Goal: Task Accomplishment & Management: Complete application form

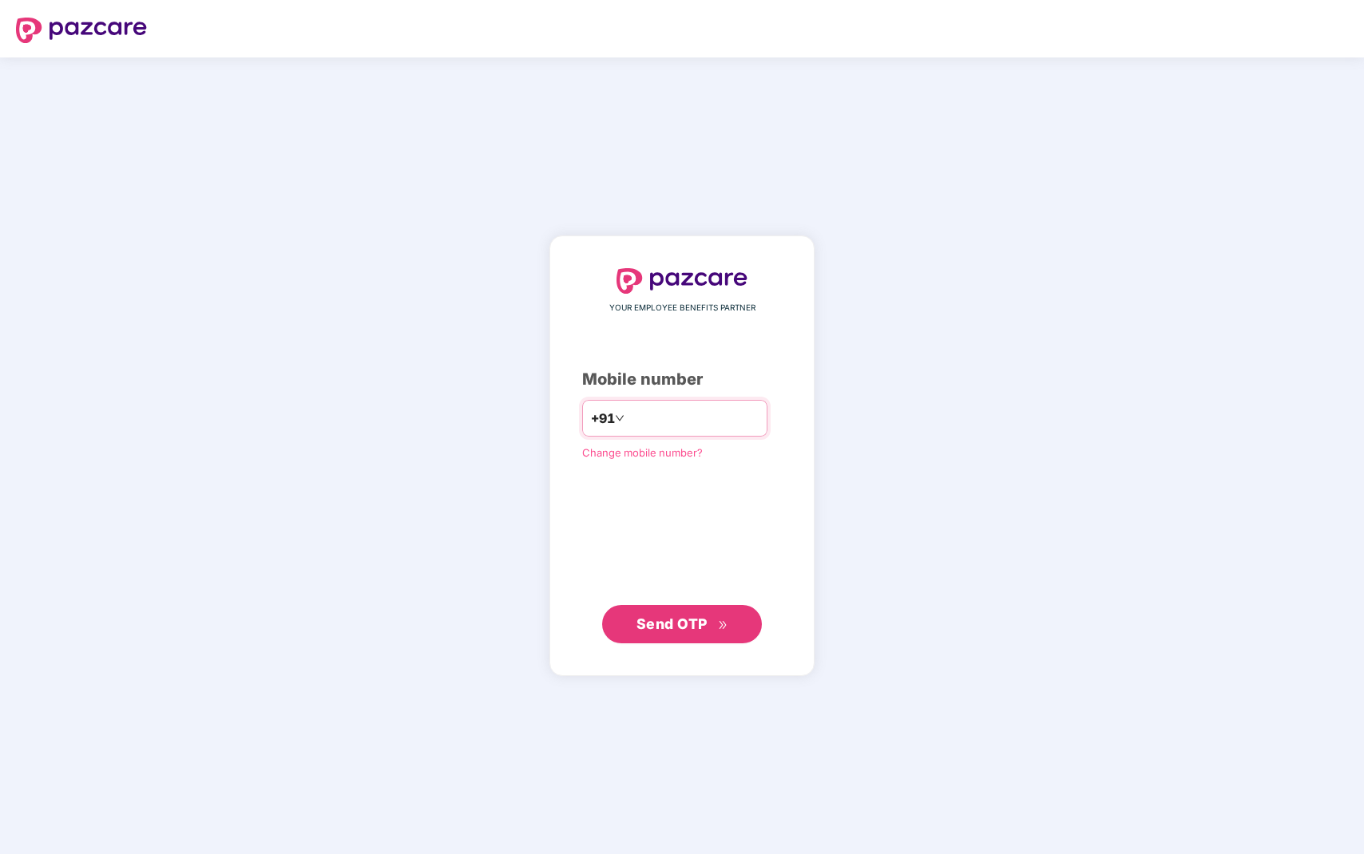
type input "**********"
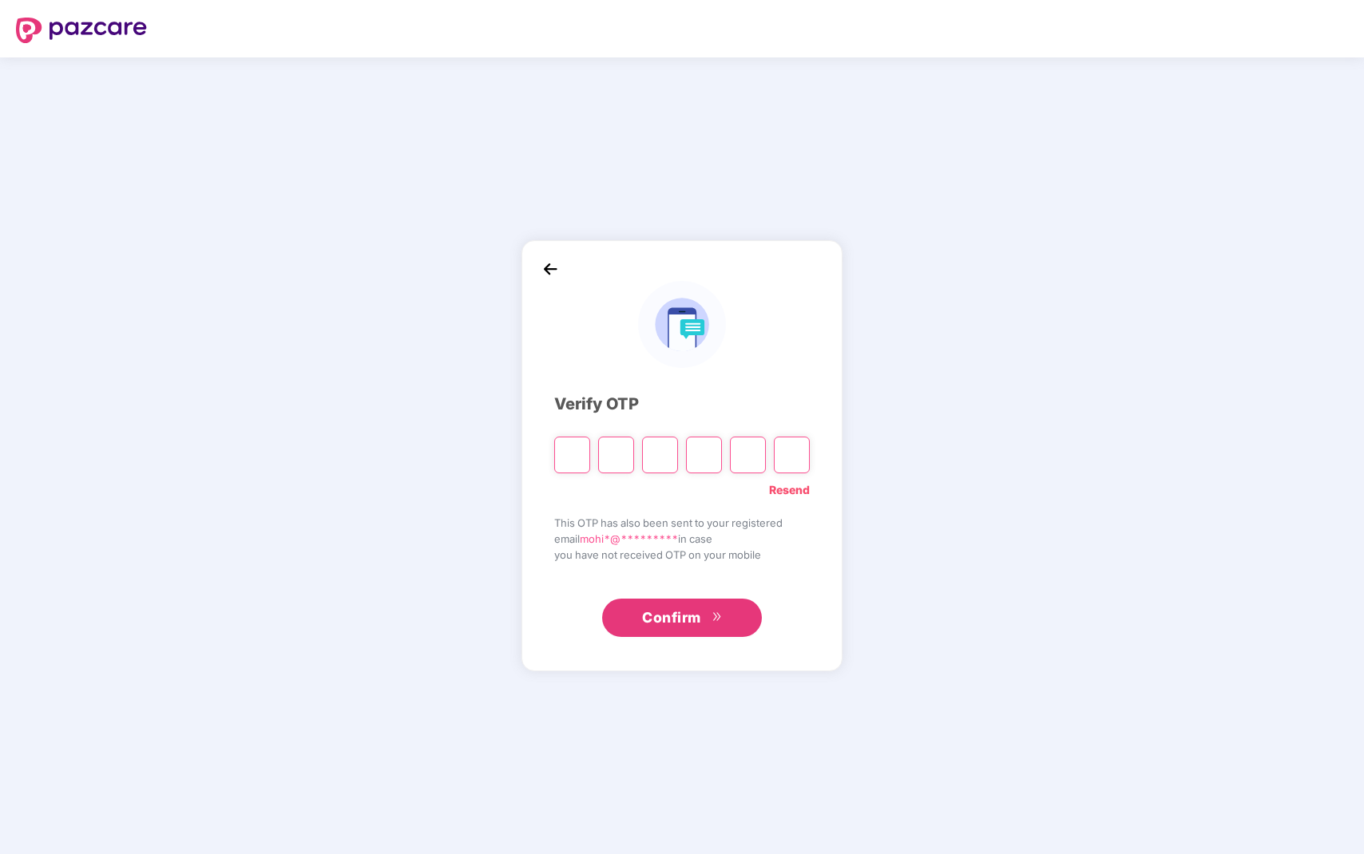
type input "*"
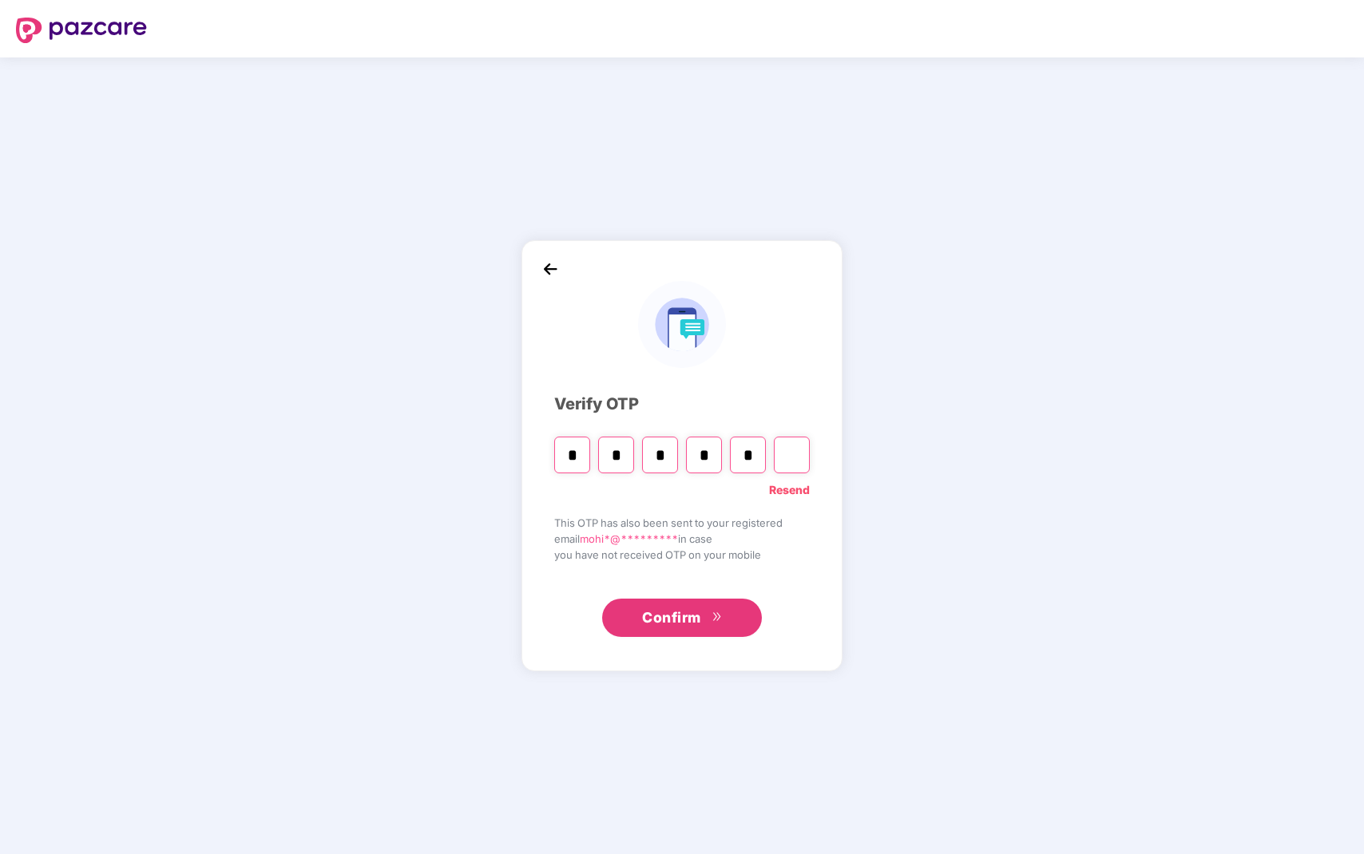
type input "*"
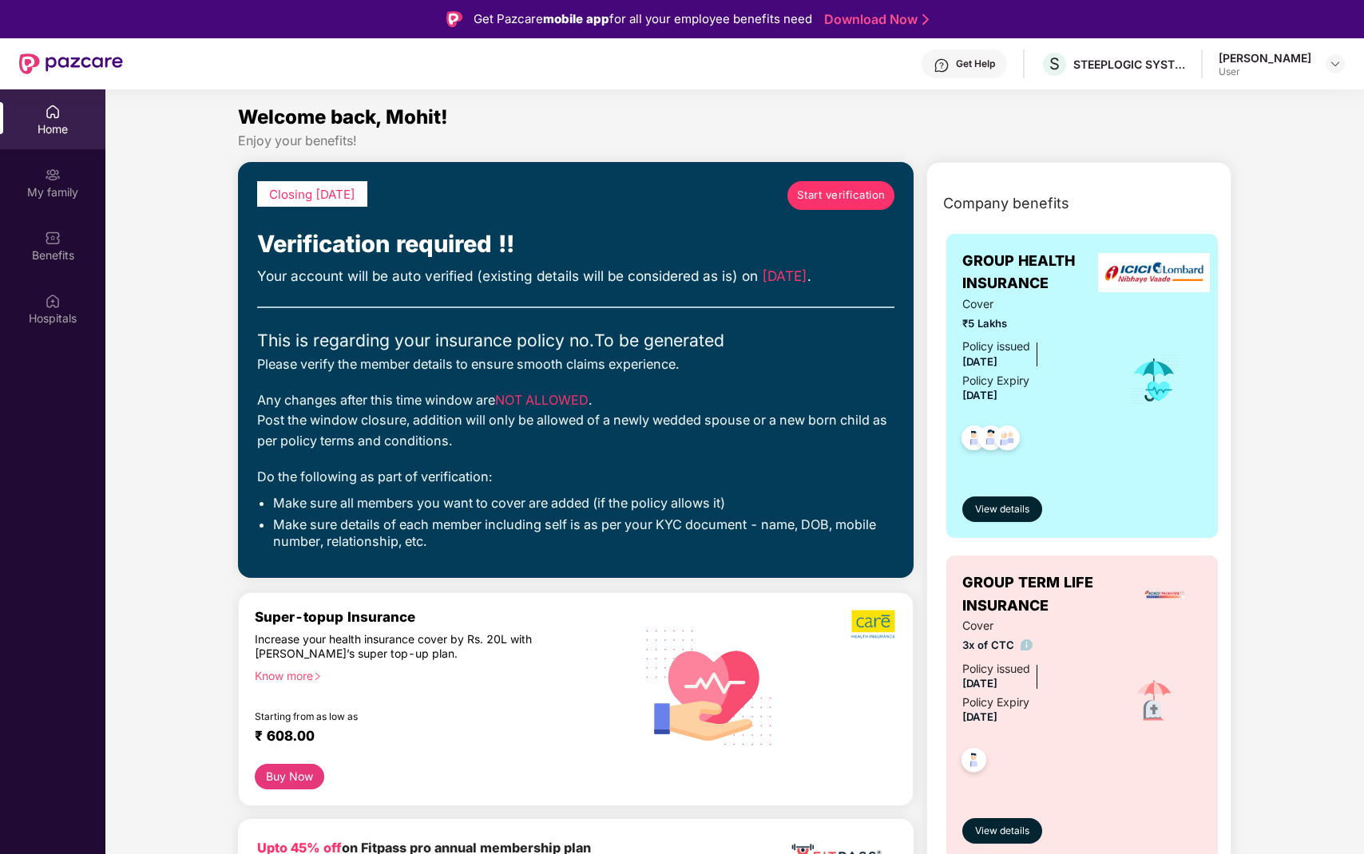
click at [843, 204] on link "Start verification" at bounding box center [840, 195] width 107 height 29
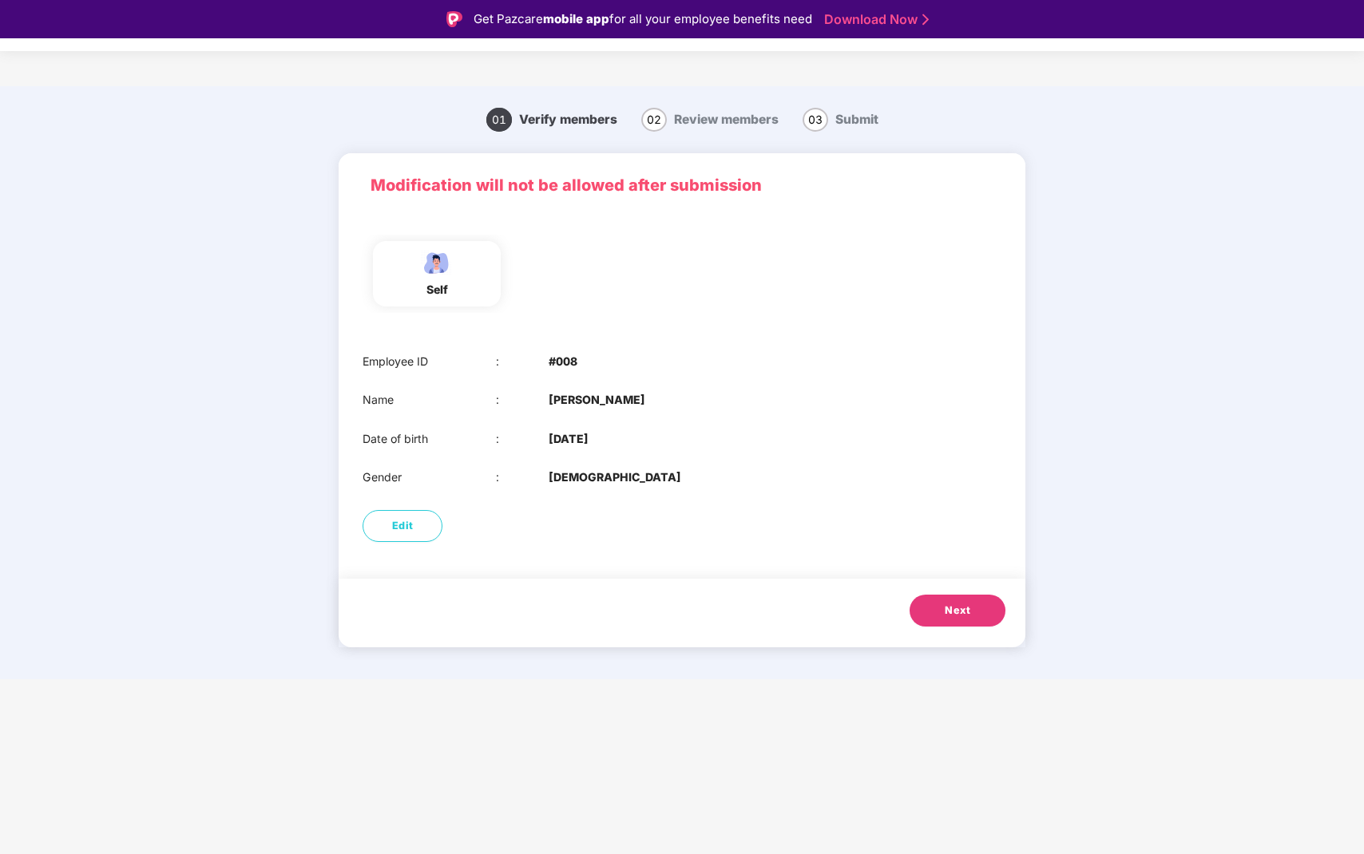
click at [925, 608] on button "Next" at bounding box center [958, 611] width 96 height 32
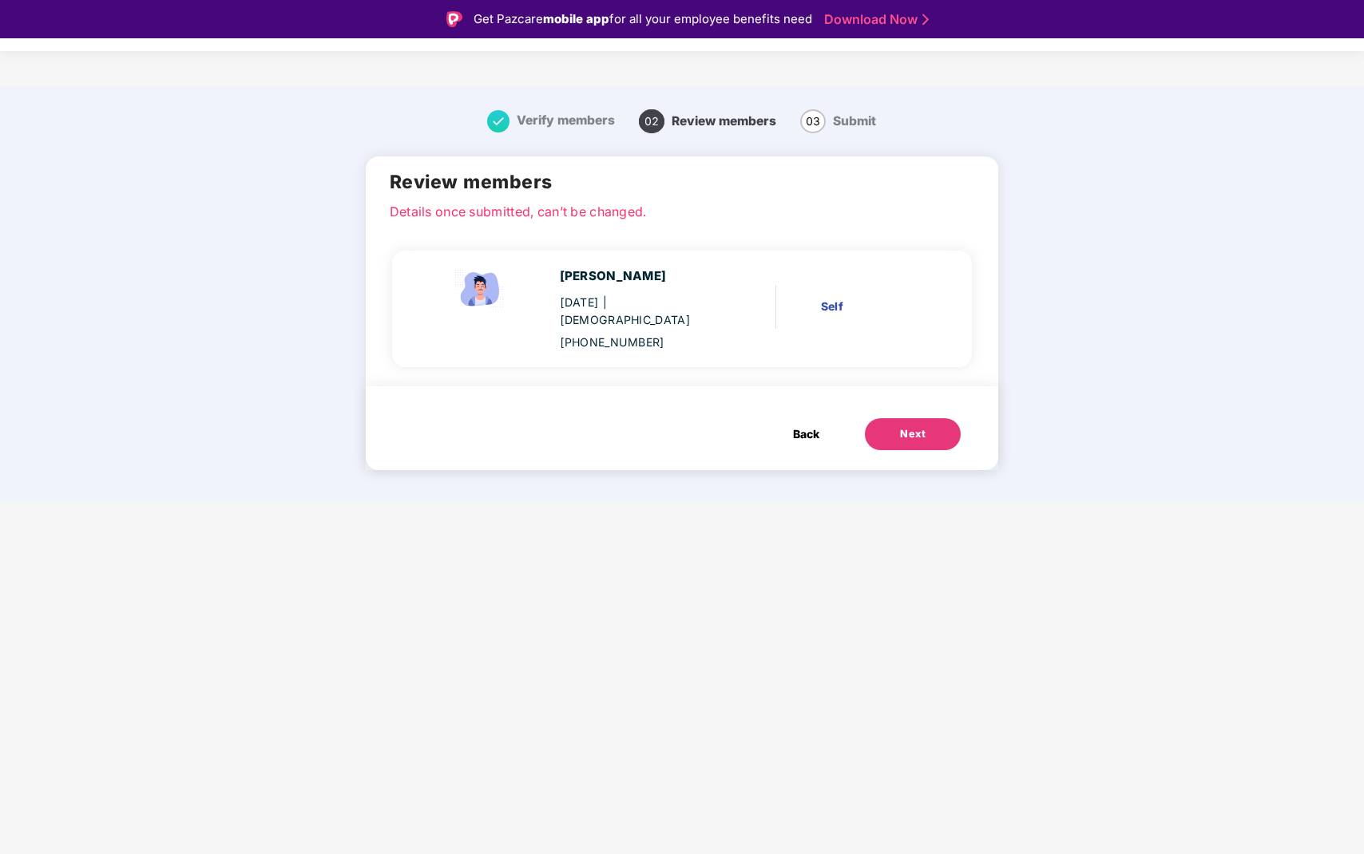
scroll to position [38, 0]
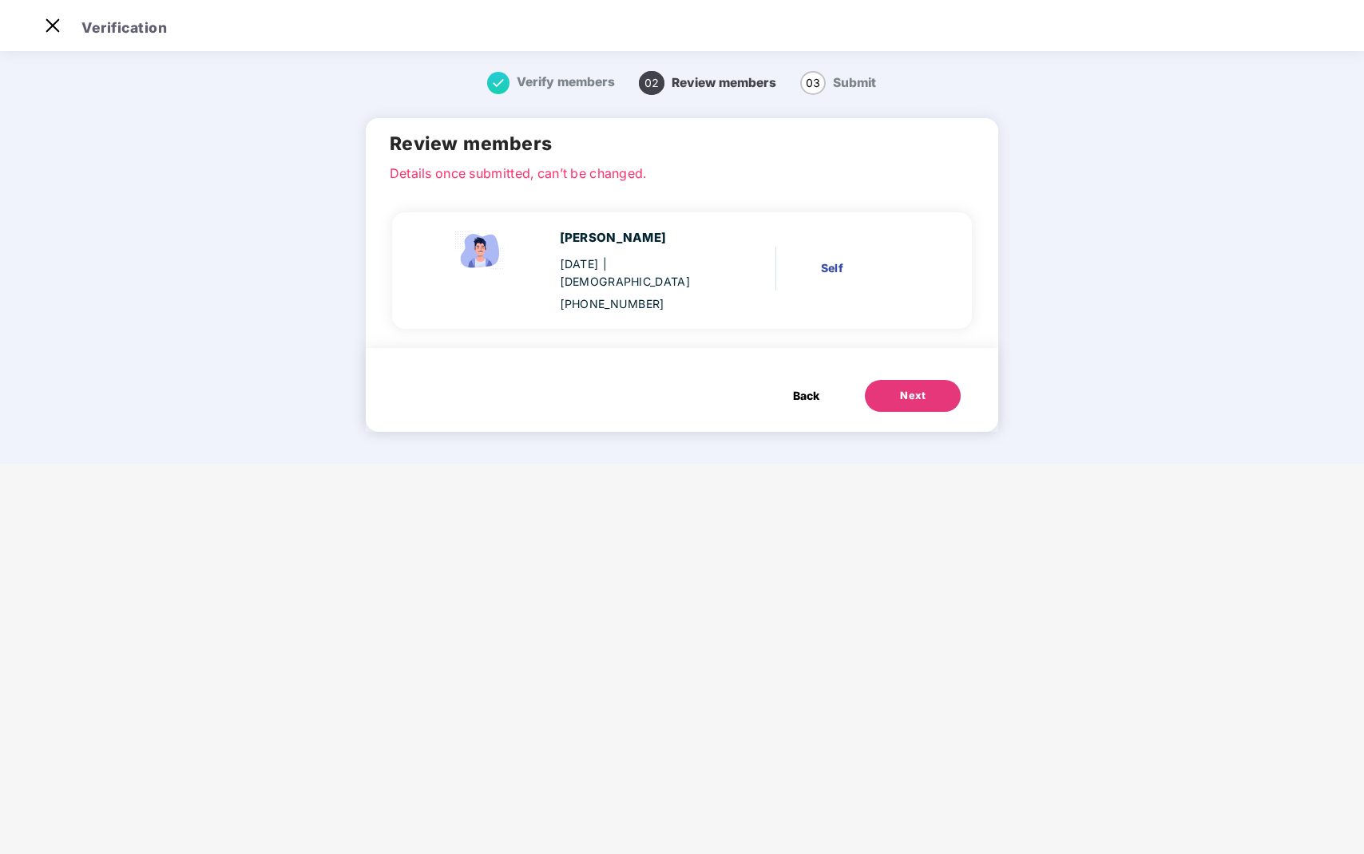
click at [904, 388] on div "Next" at bounding box center [913, 396] width 26 height 16
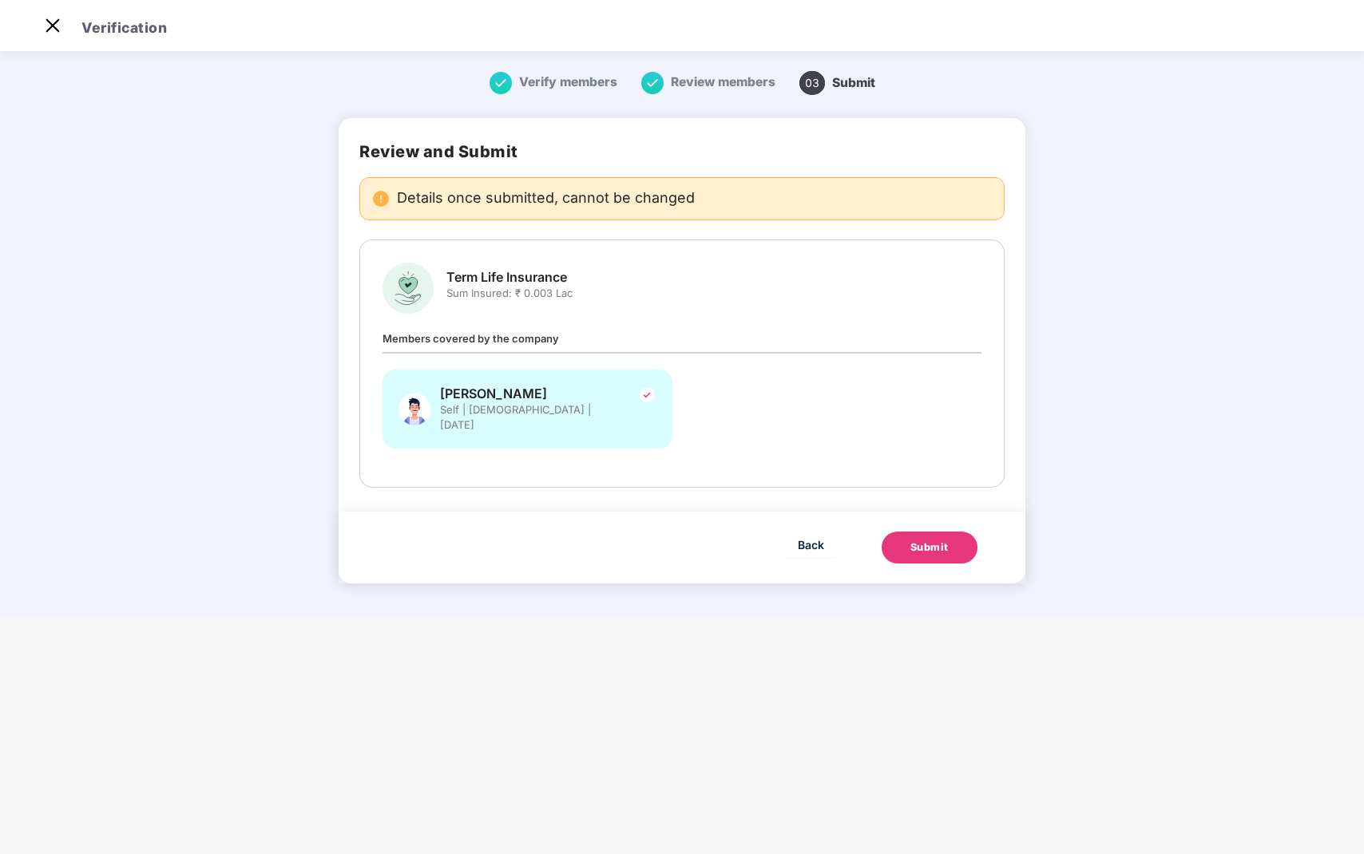
scroll to position [0, 0]
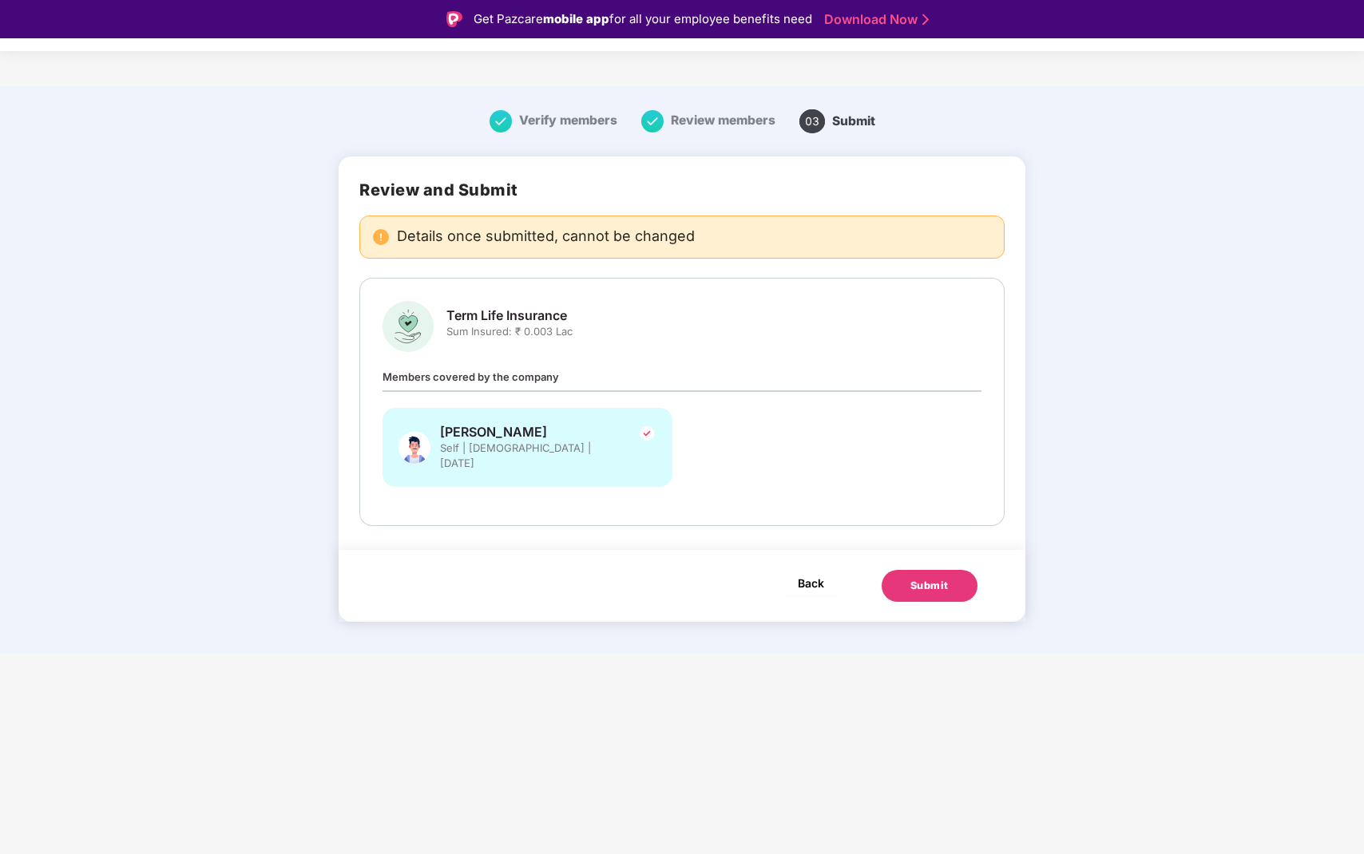
click at [823, 573] on span "Back" at bounding box center [811, 583] width 26 height 20
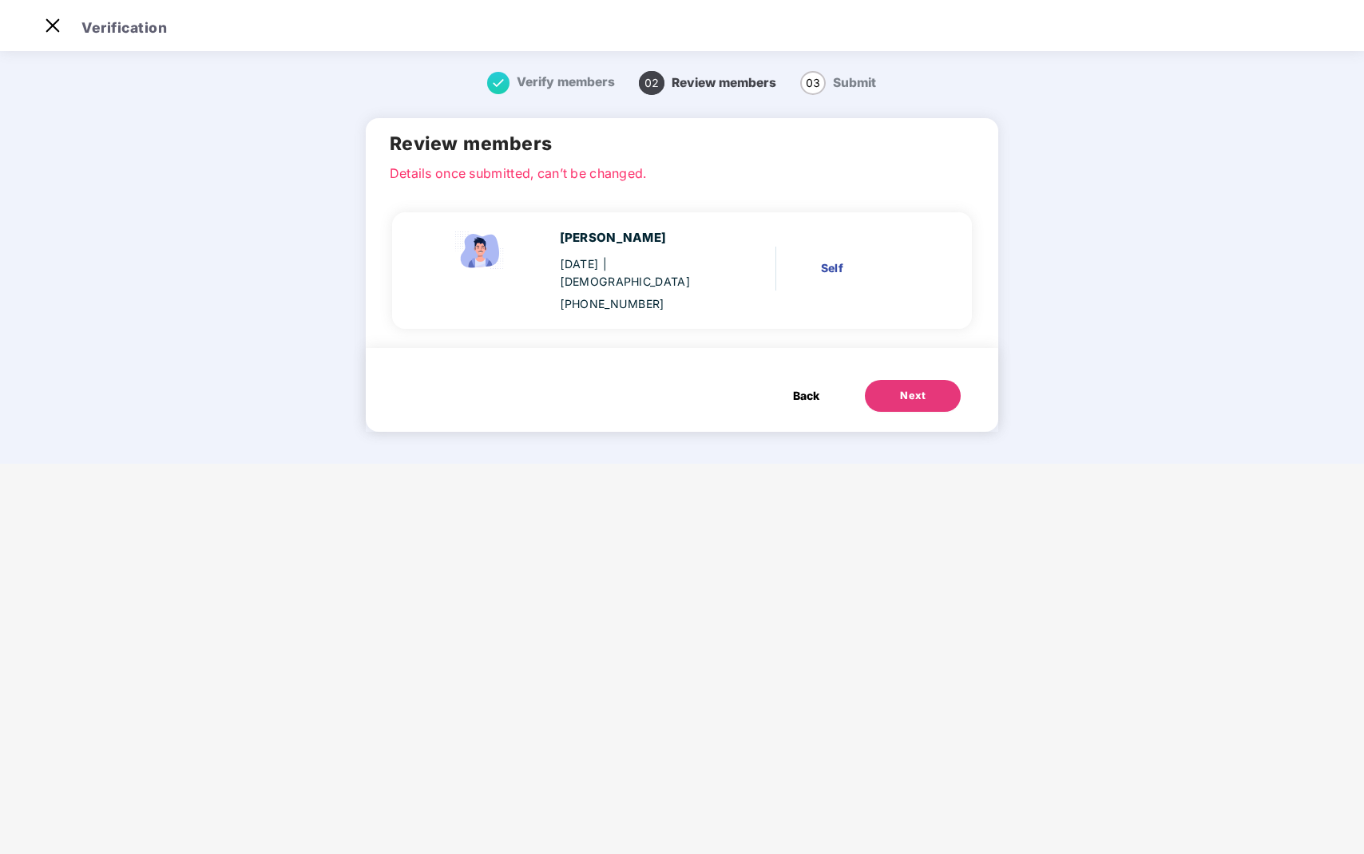
click at [909, 388] on div "Next" at bounding box center [913, 396] width 26 height 16
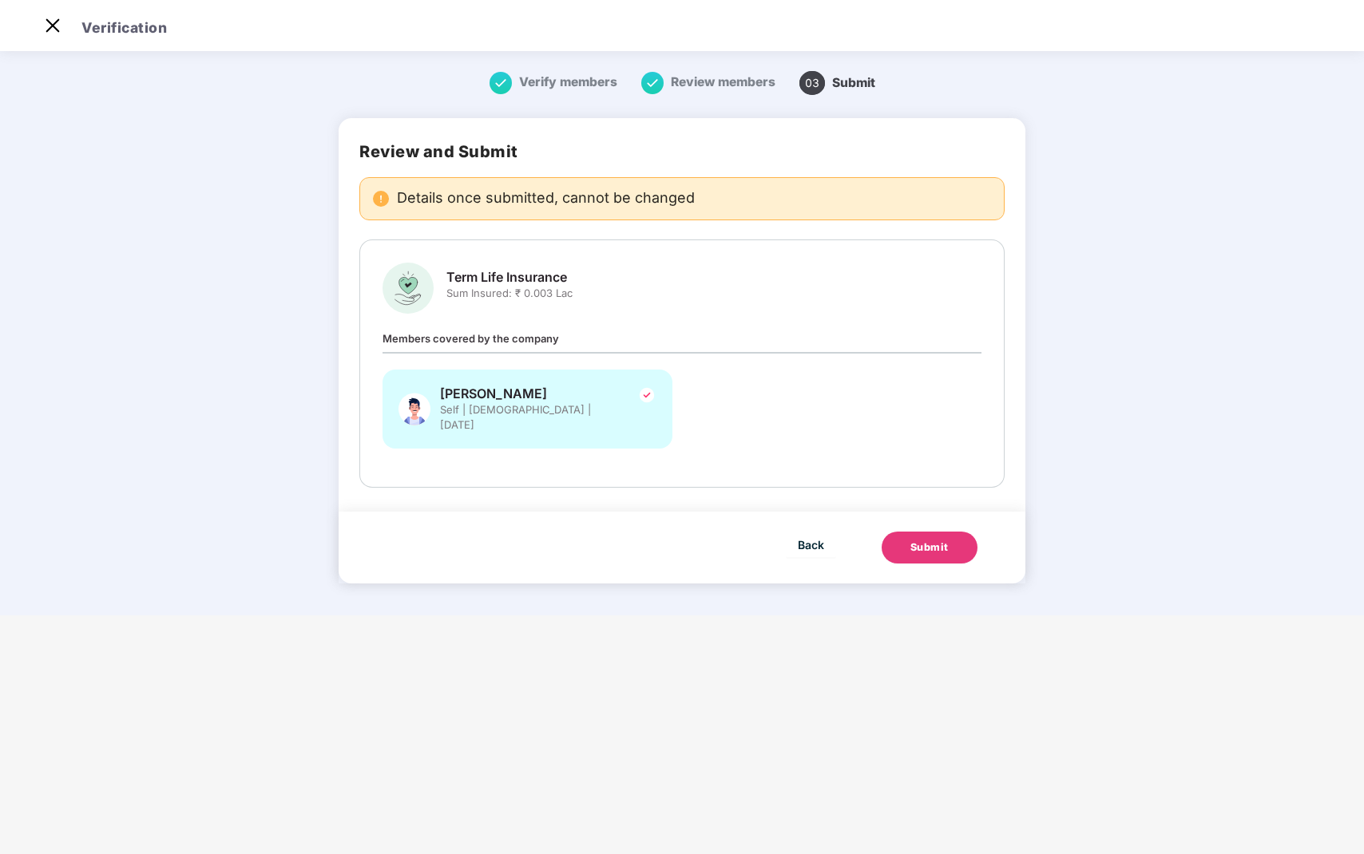
scroll to position [0, 0]
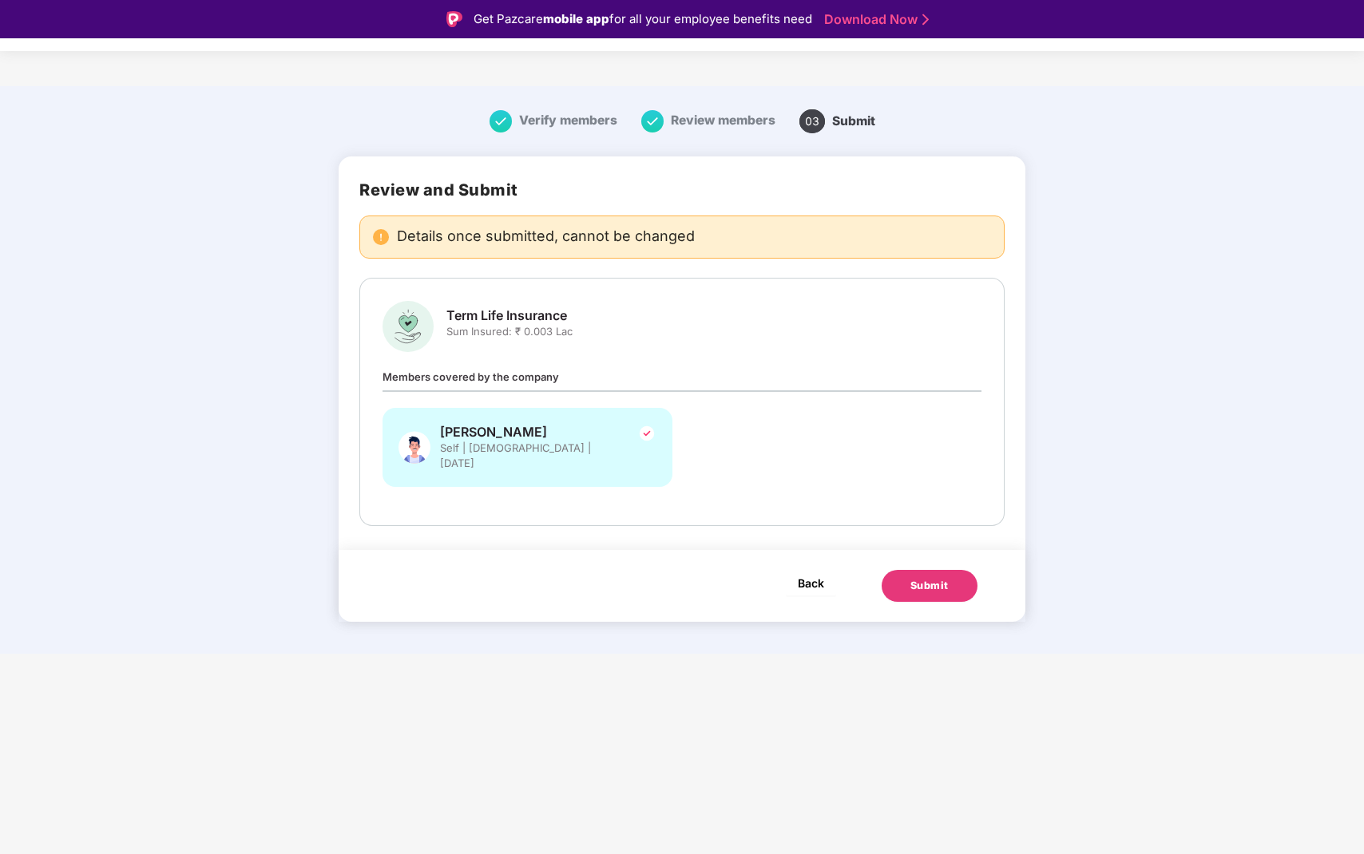
click at [802, 573] on span "Back" at bounding box center [811, 583] width 26 height 20
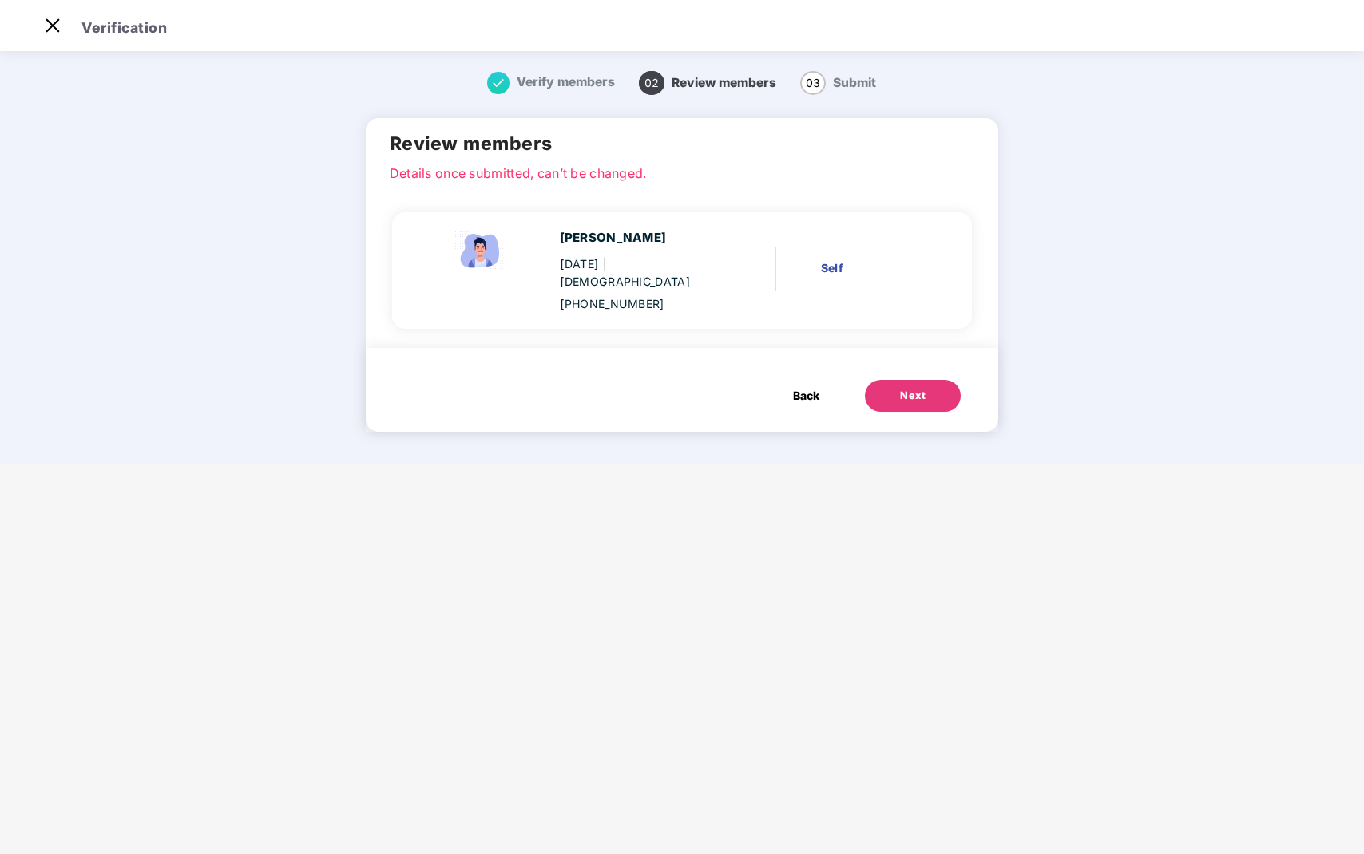
click at [800, 388] on button "Back" at bounding box center [806, 396] width 58 height 32
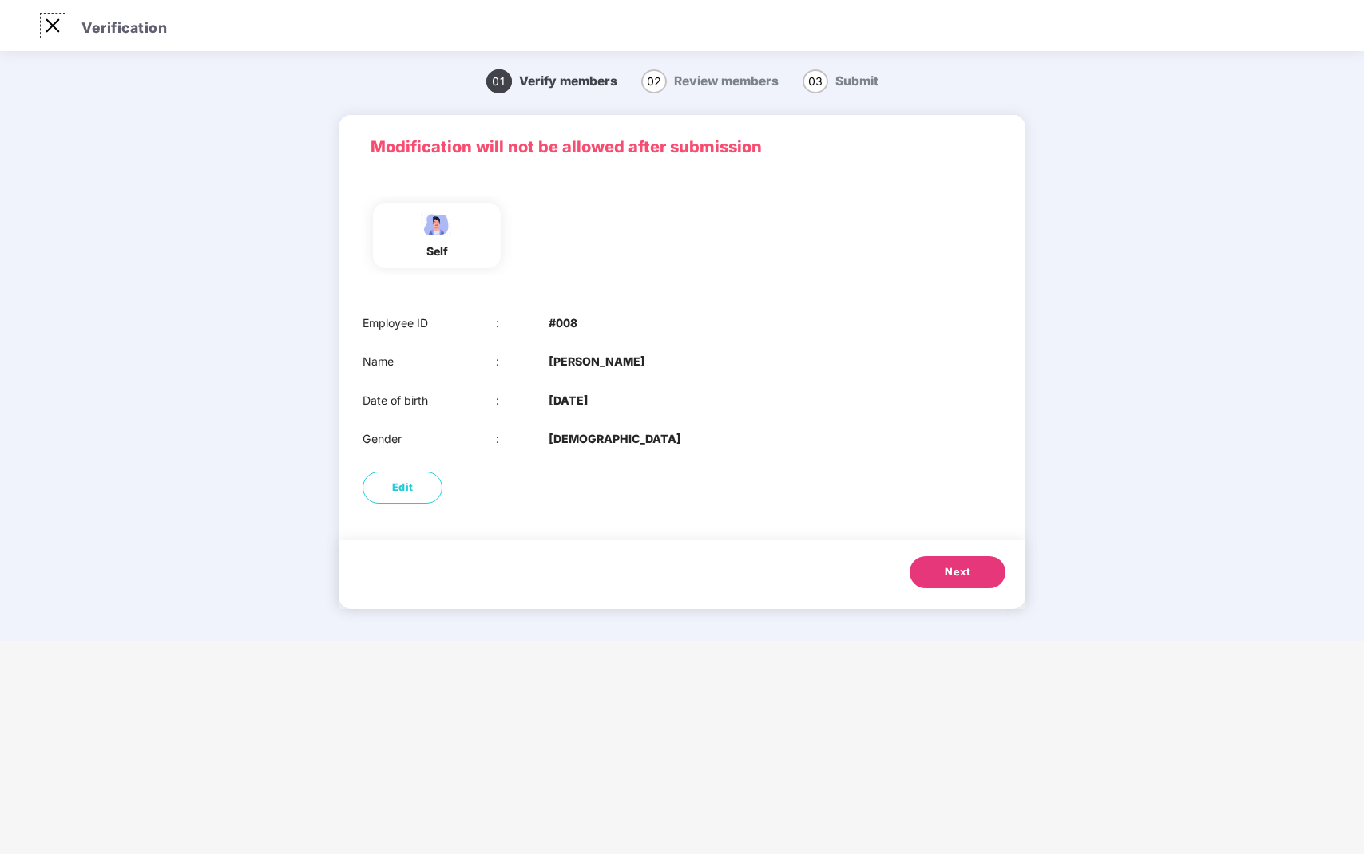
click at [59, 31] on img at bounding box center [53, 26] width 26 height 26
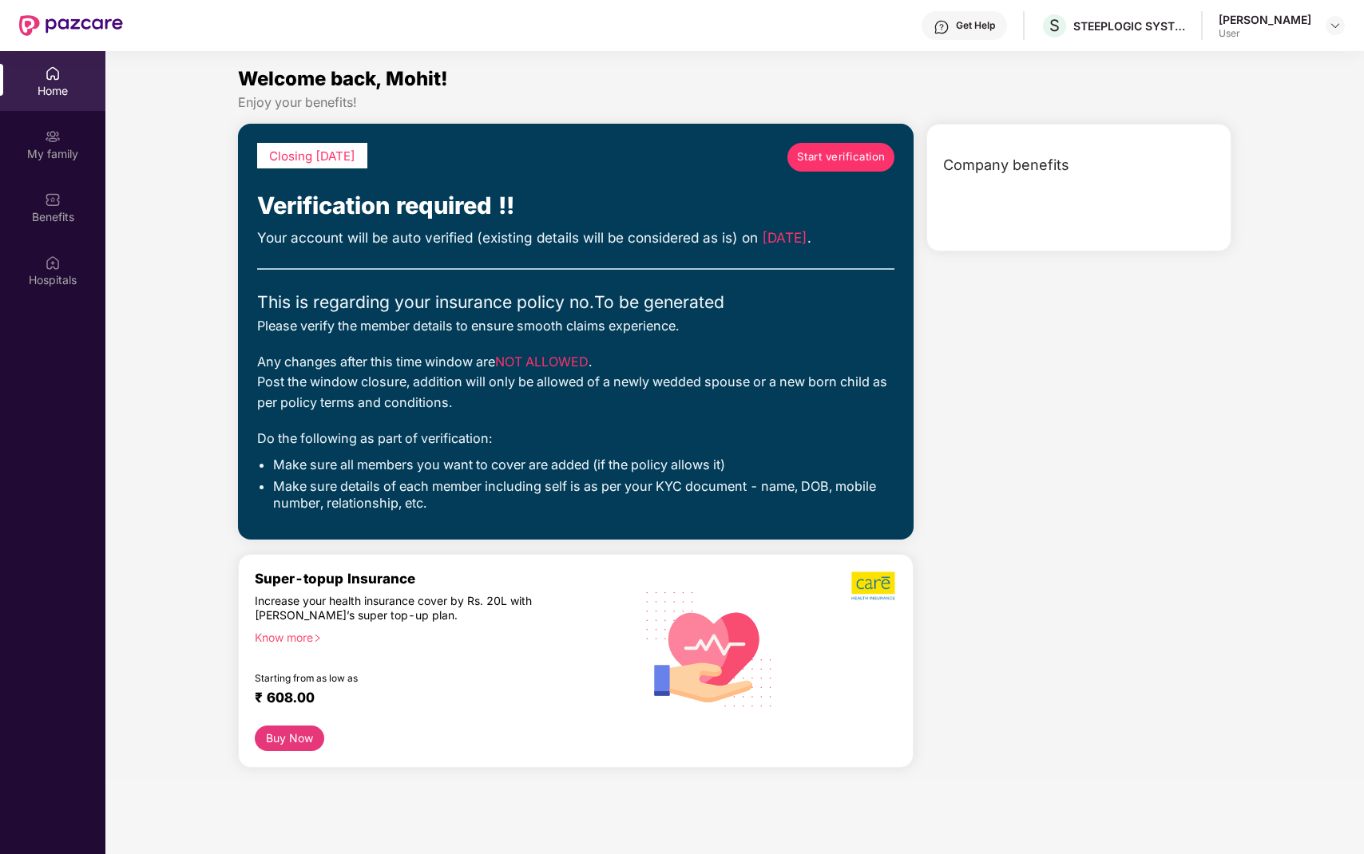
scroll to position [89, 0]
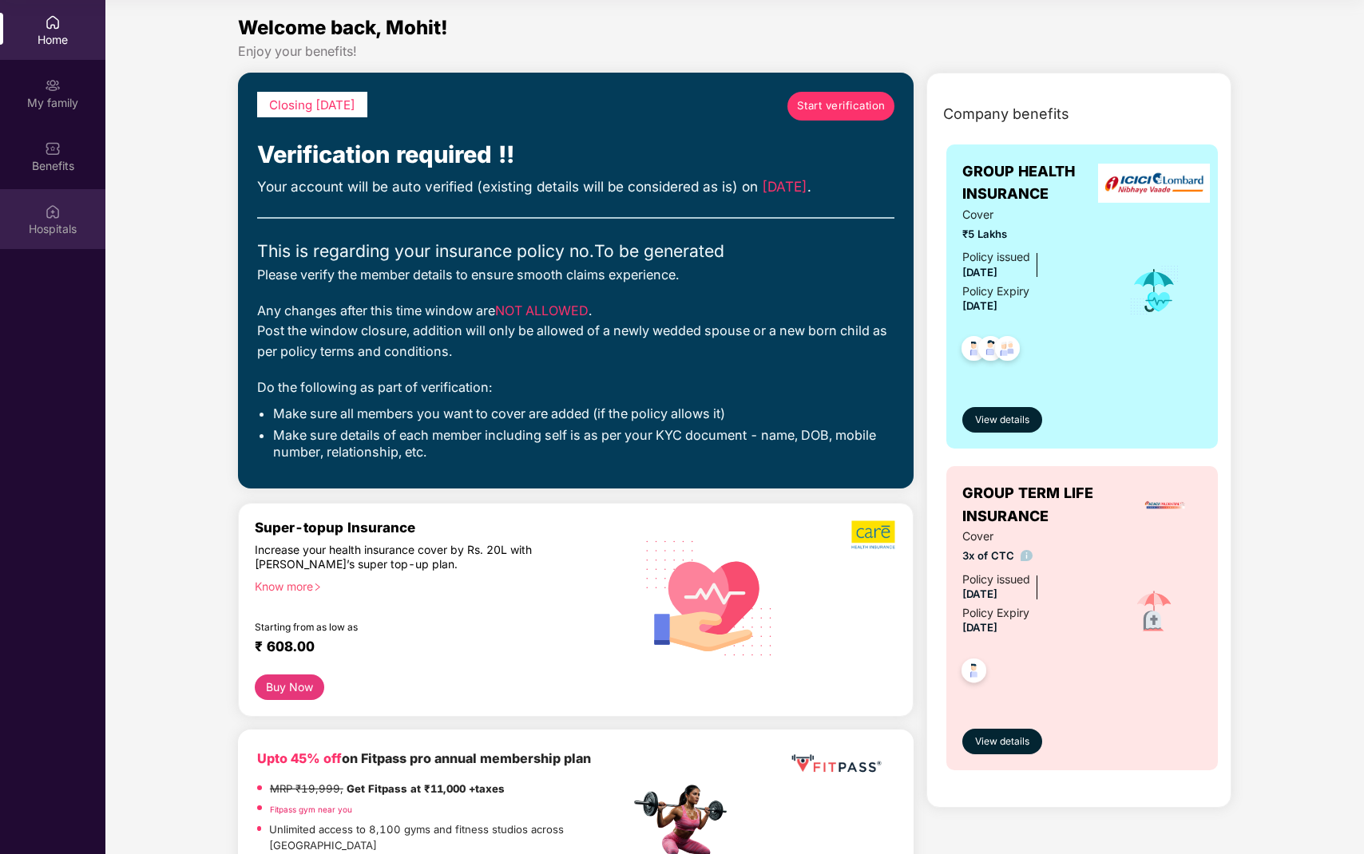
click at [64, 208] on div "Hospitals" at bounding box center [52, 219] width 105 height 60
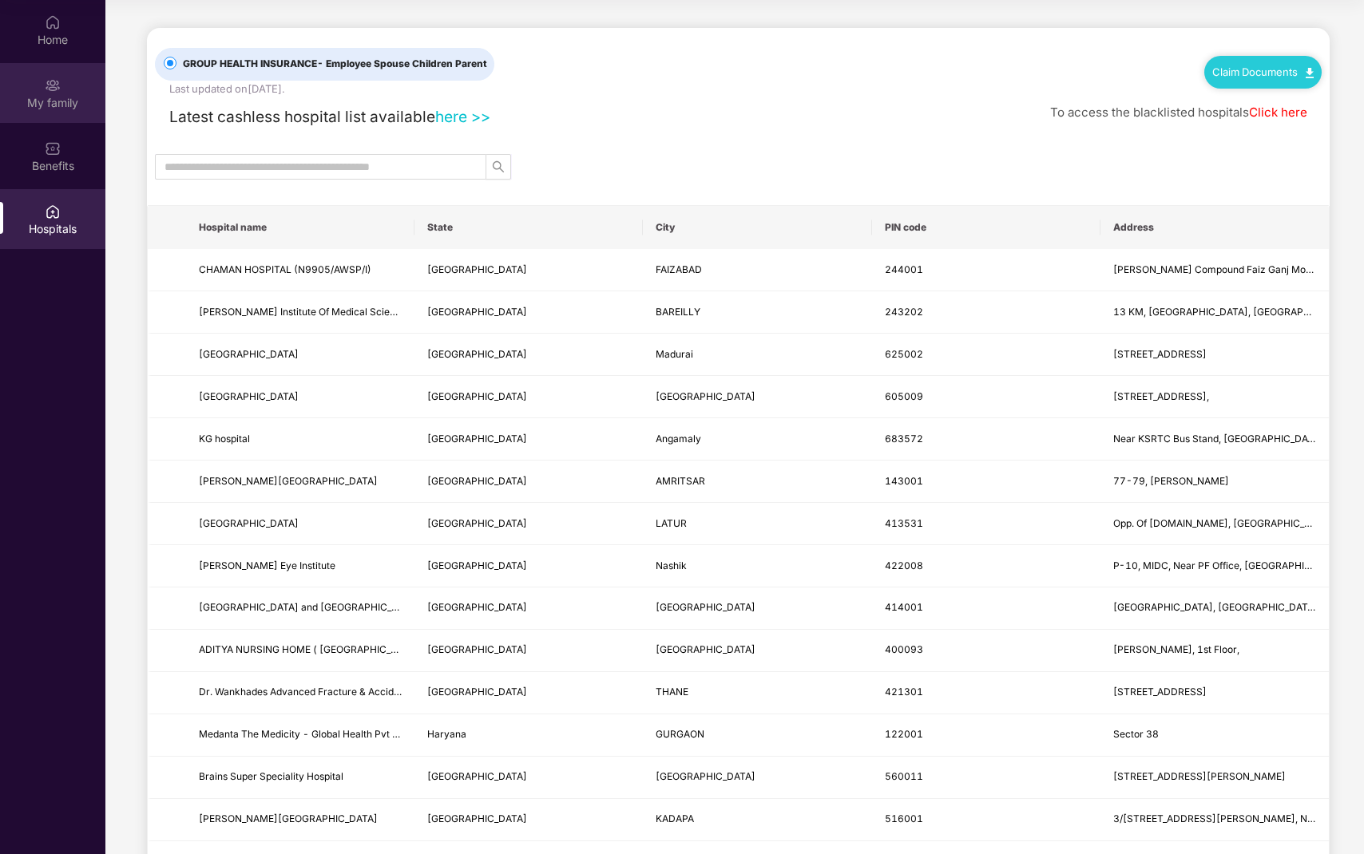
click at [50, 93] on div "My family" at bounding box center [52, 93] width 105 height 60
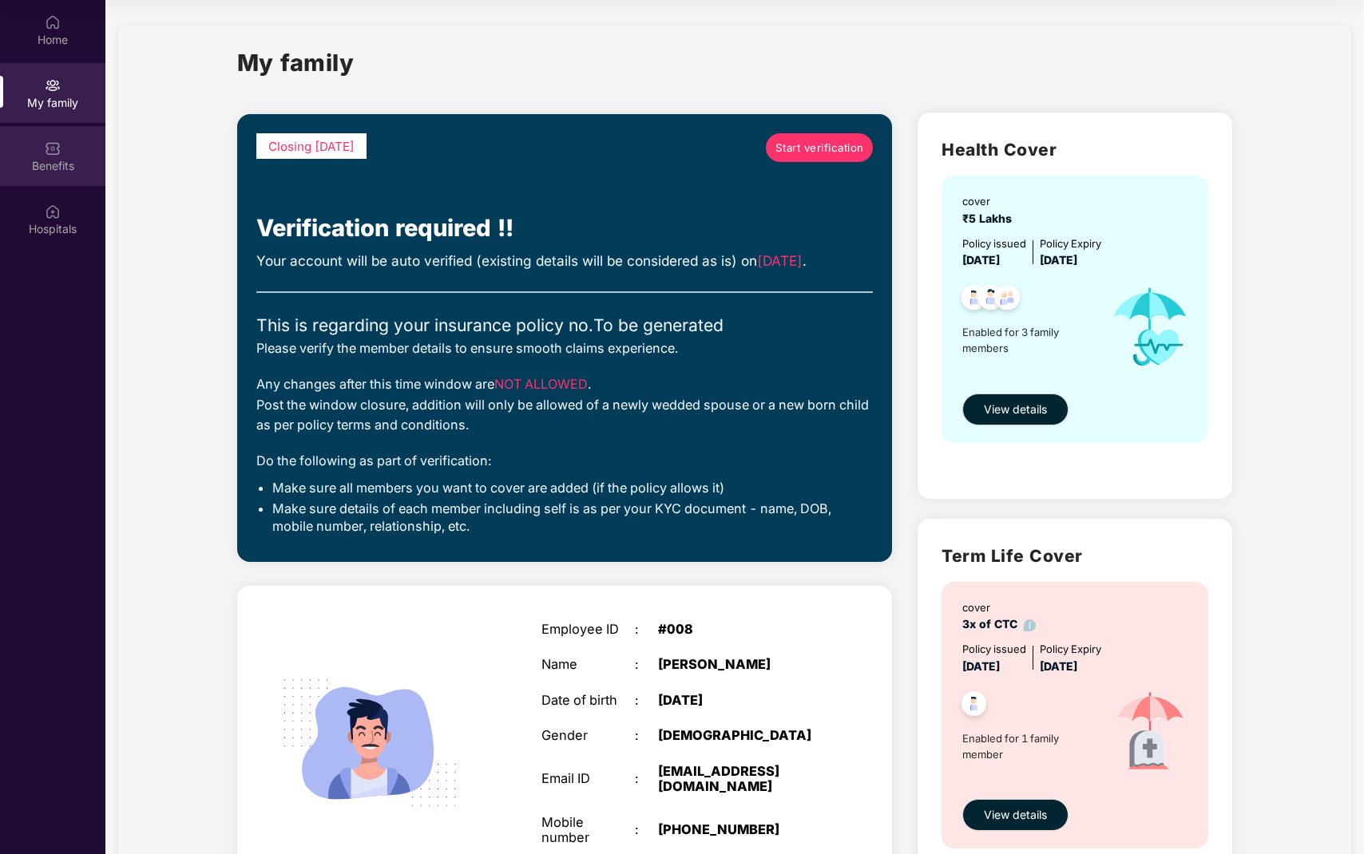
click at [49, 173] on div "Benefits" at bounding box center [52, 166] width 105 height 16
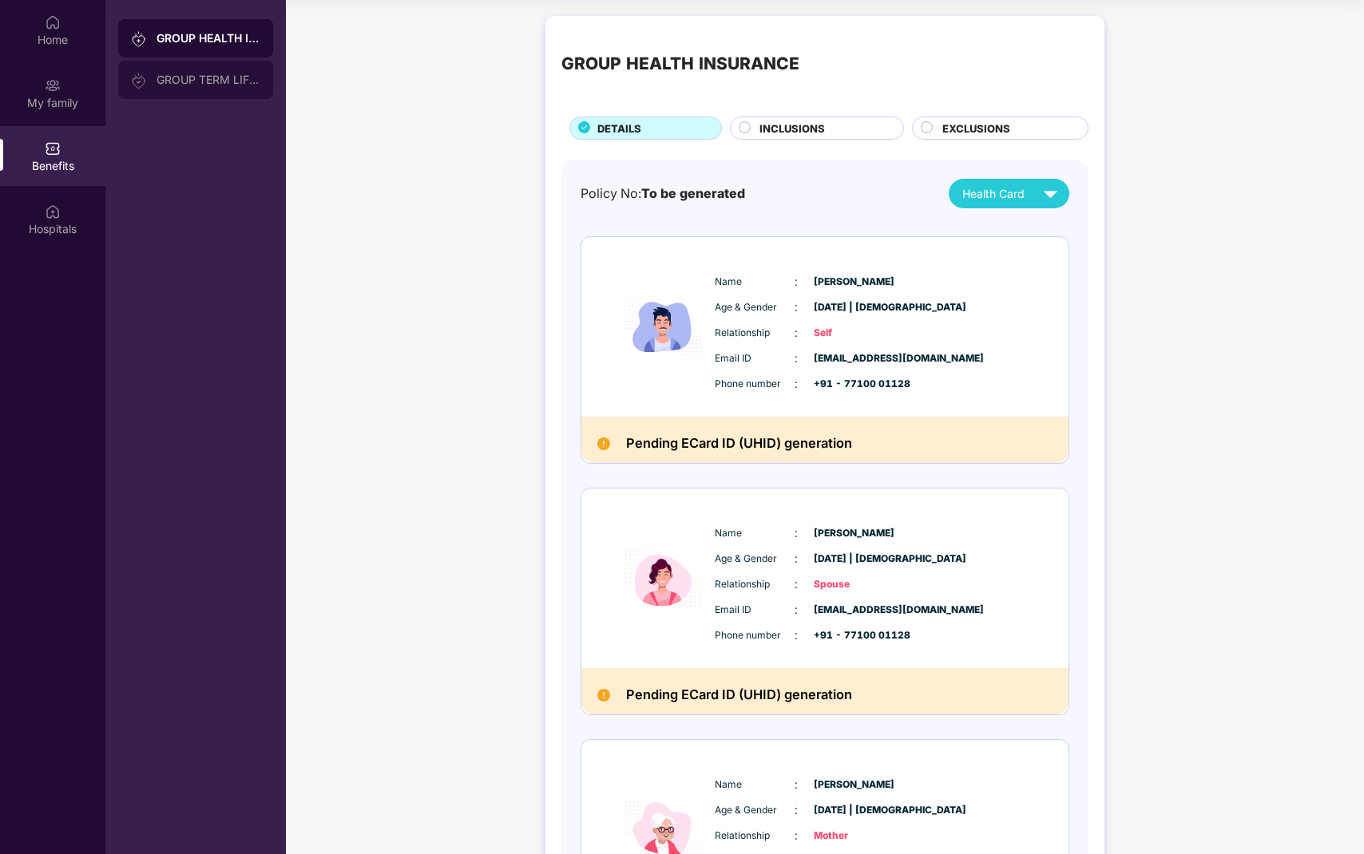
click at [224, 82] on div "GROUP TERM LIFE INSURANCE" at bounding box center [209, 79] width 104 height 13
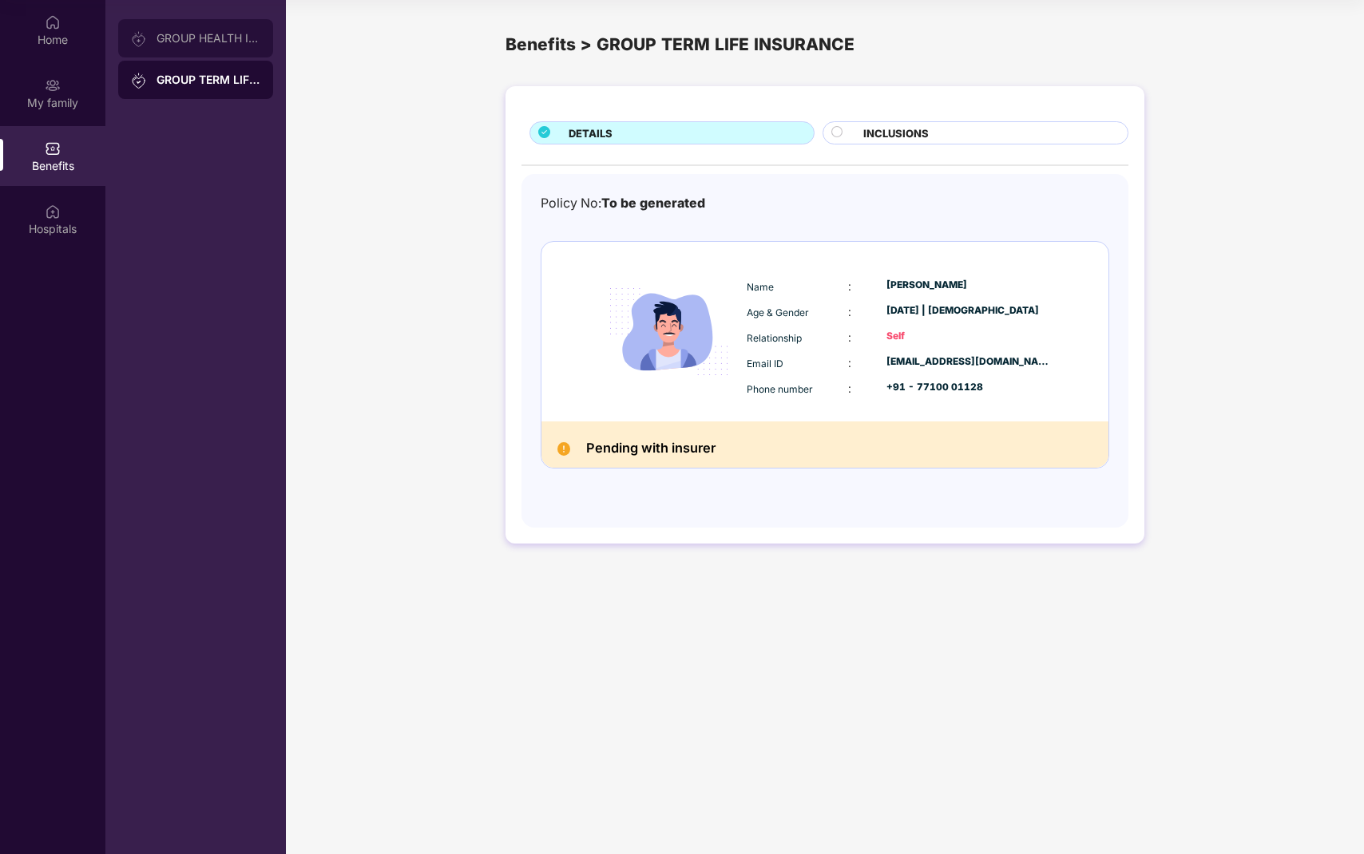
click at [199, 53] on div "GROUP HEALTH INSURANCE" at bounding box center [195, 38] width 155 height 38
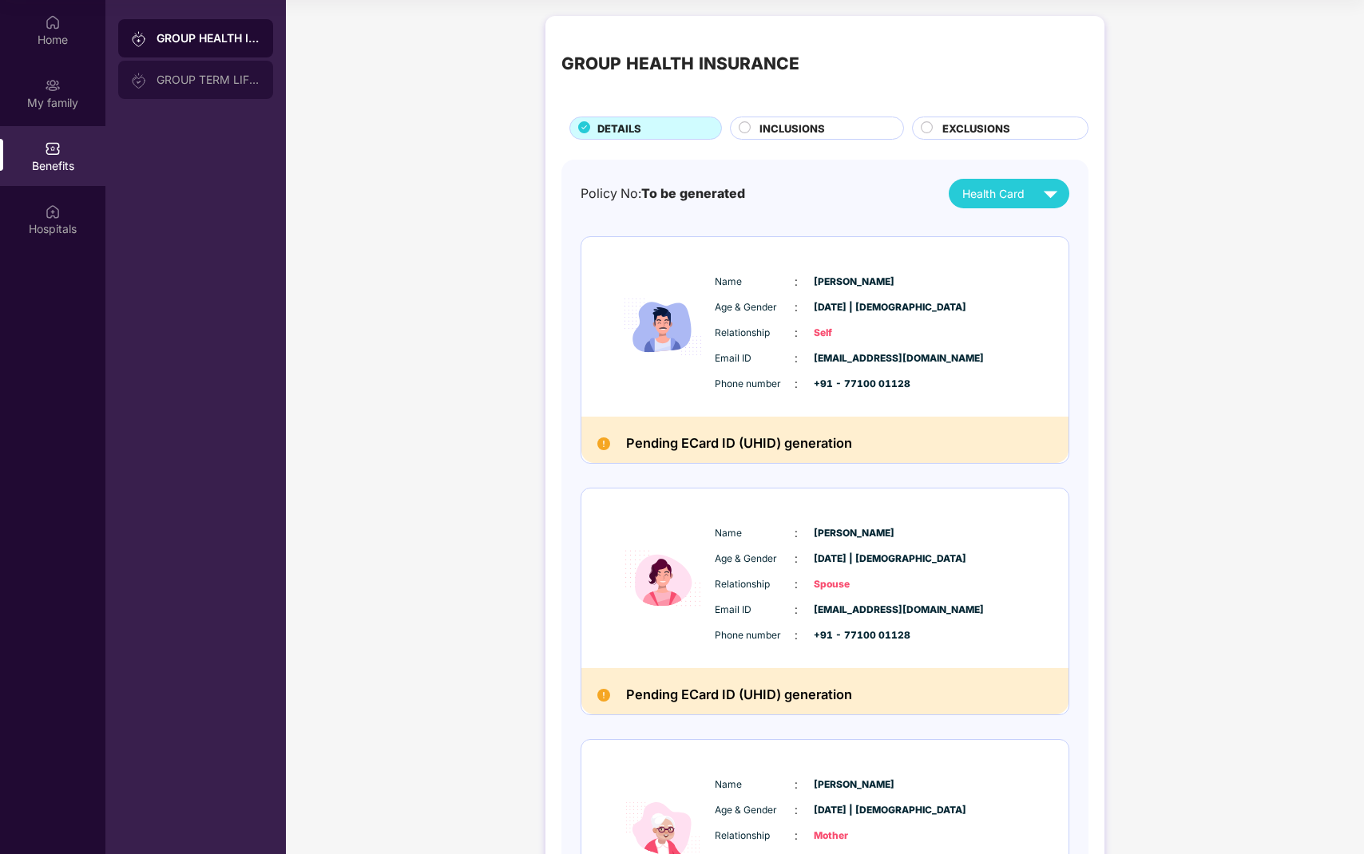
click at [272, 85] on div "GROUP TERM LIFE INSURANCE" at bounding box center [195, 80] width 155 height 38
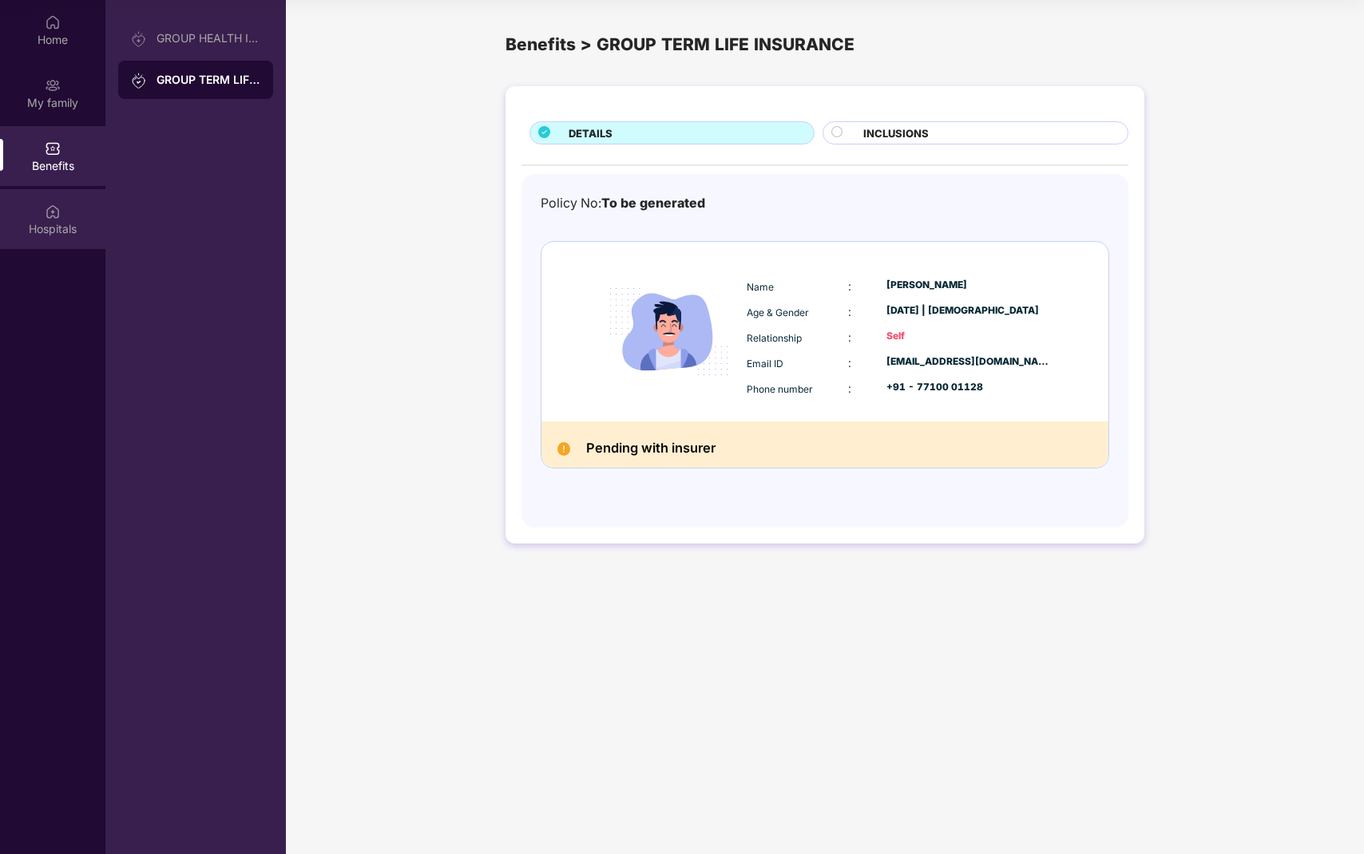
click at [59, 218] on img at bounding box center [53, 212] width 16 height 16
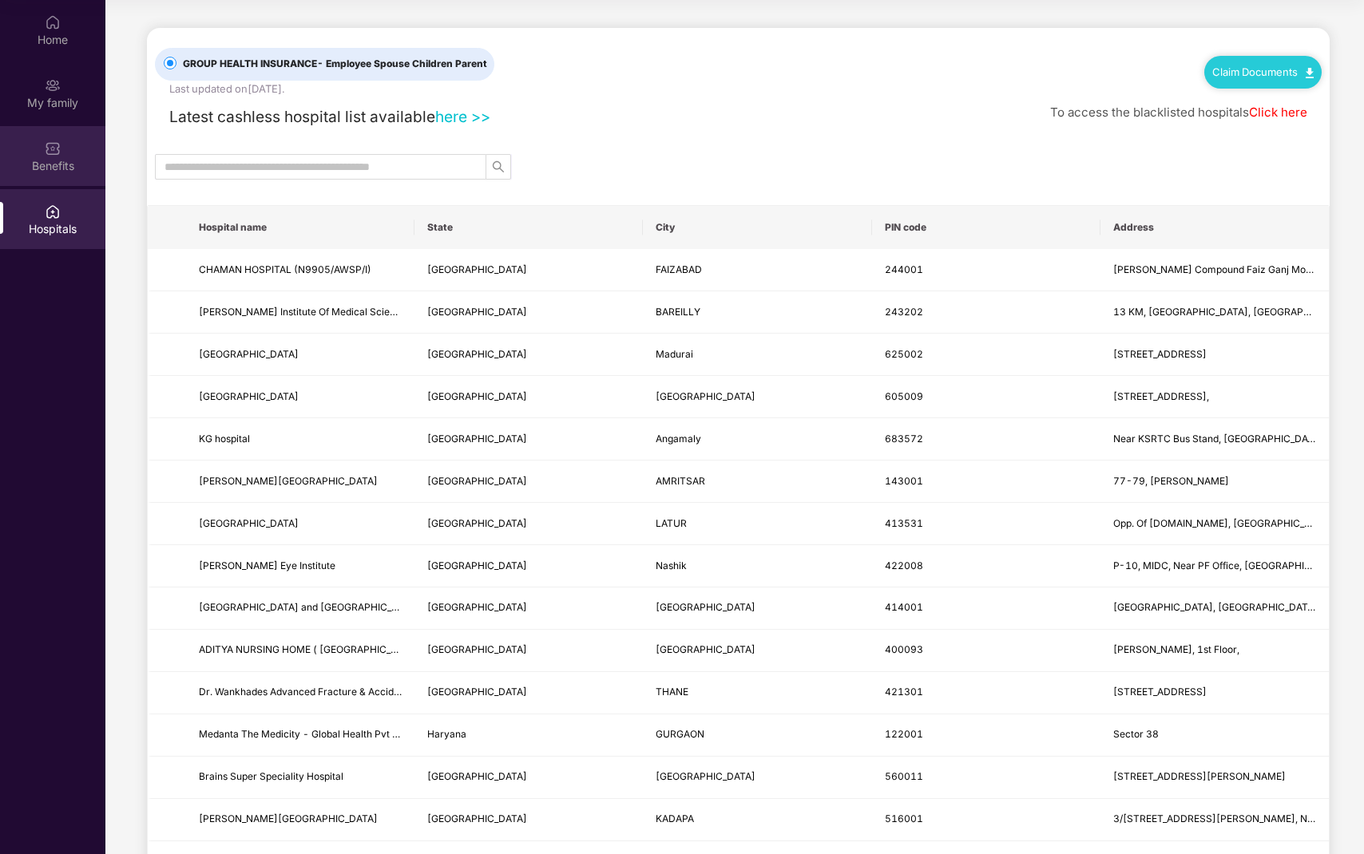
click at [45, 180] on div "Benefits" at bounding box center [52, 156] width 105 height 60
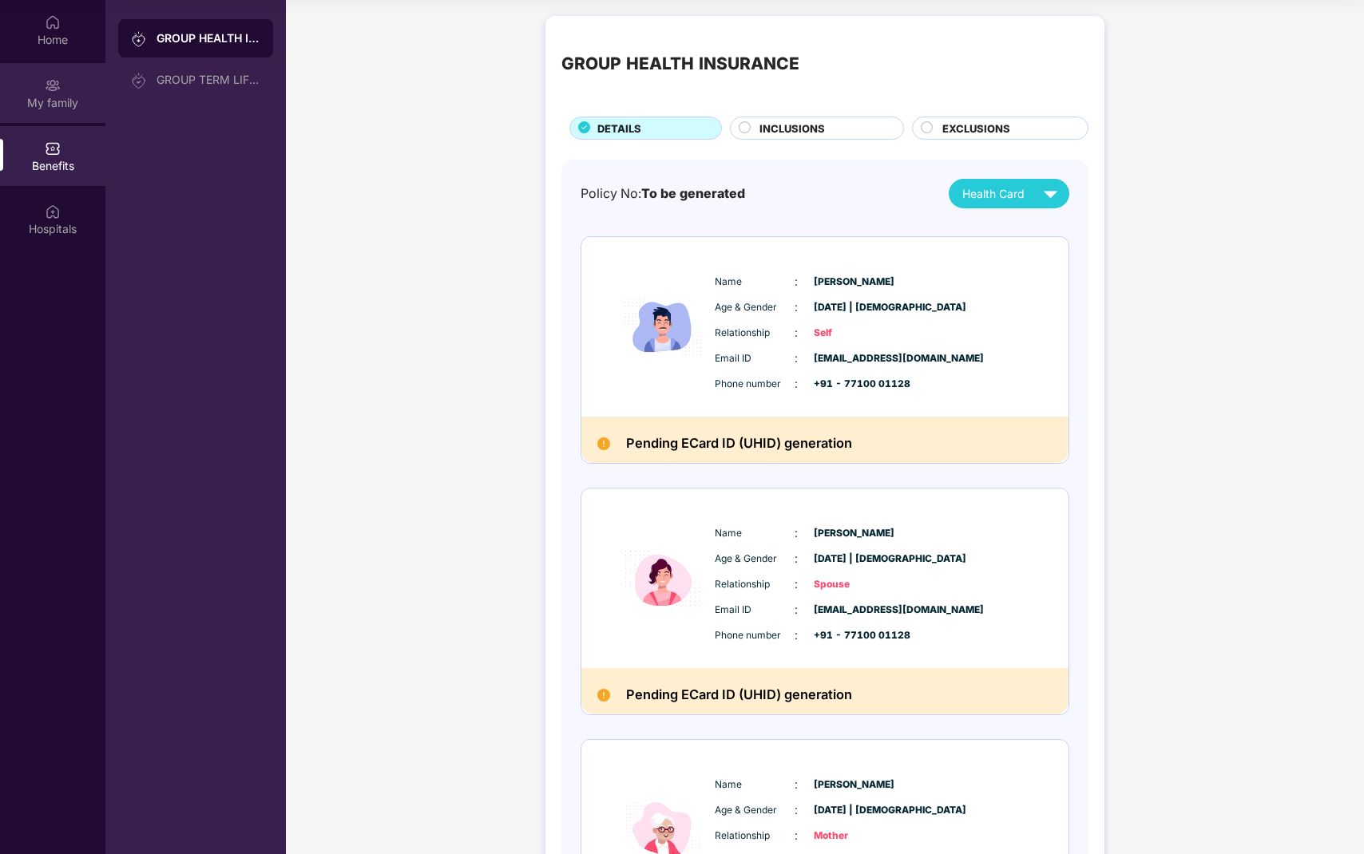
click at [39, 85] on div "My family" at bounding box center [52, 93] width 105 height 60
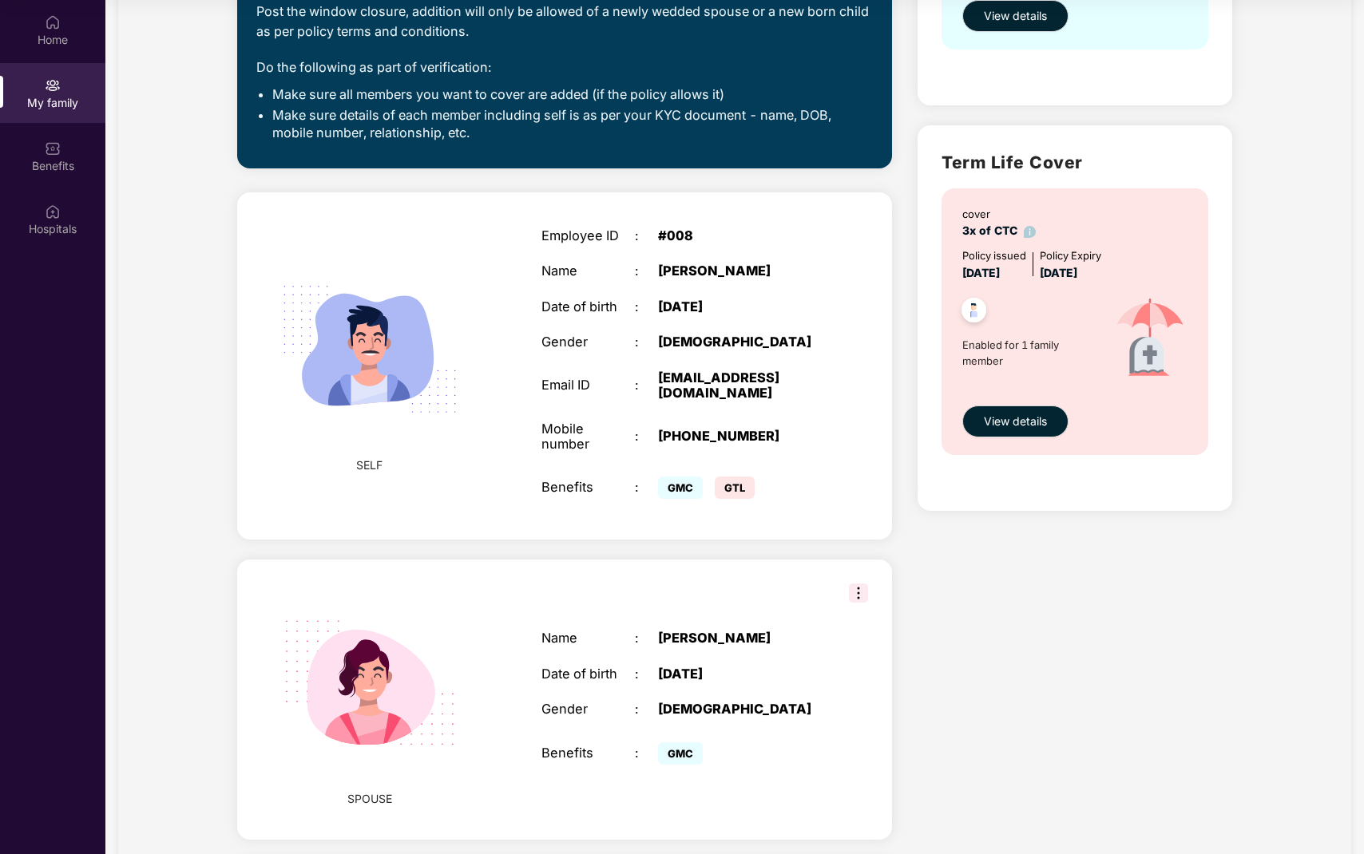
scroll to position [279, 0]
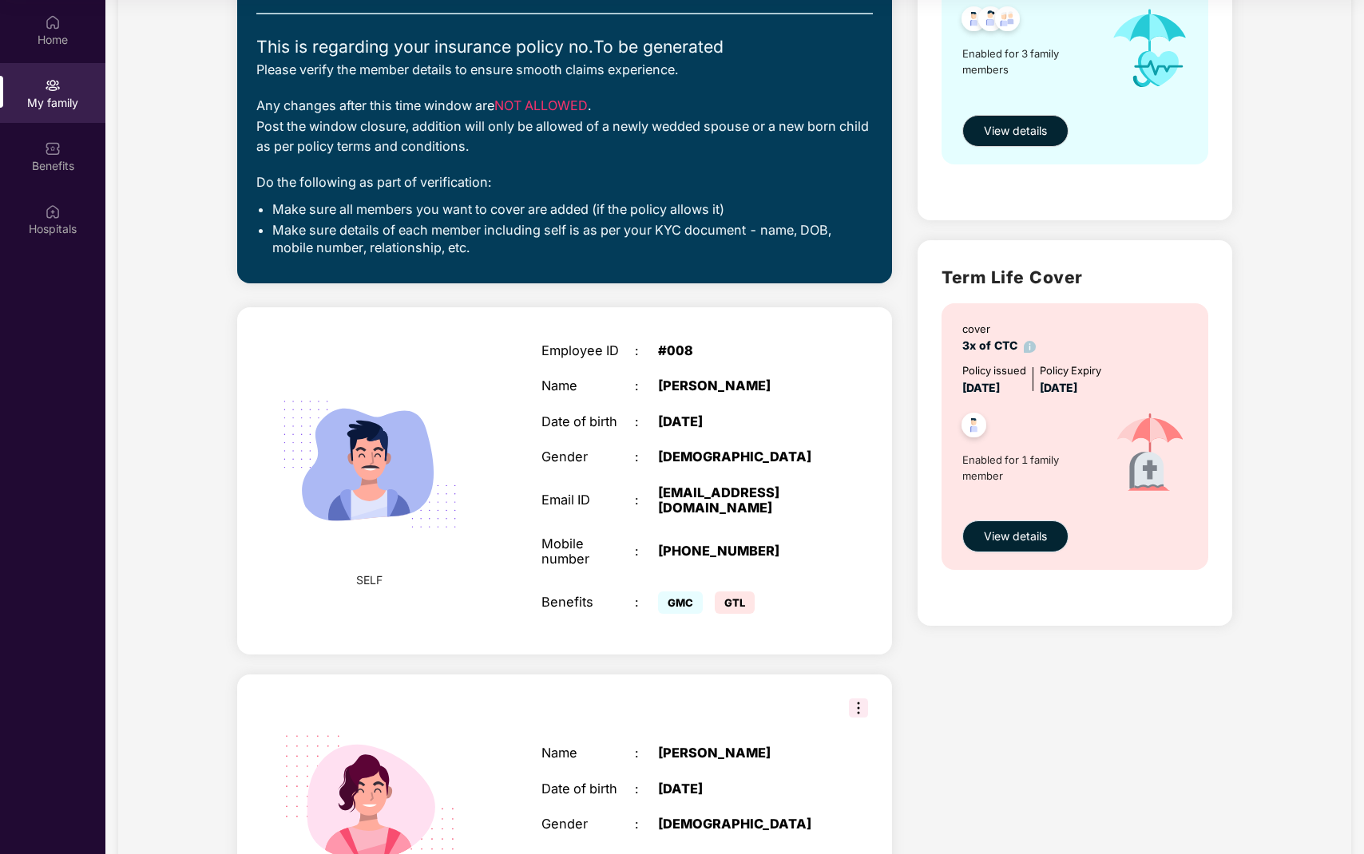
click at [1026, 536] on span "View details" at bounding box center [1015, 537] width 63 height 18
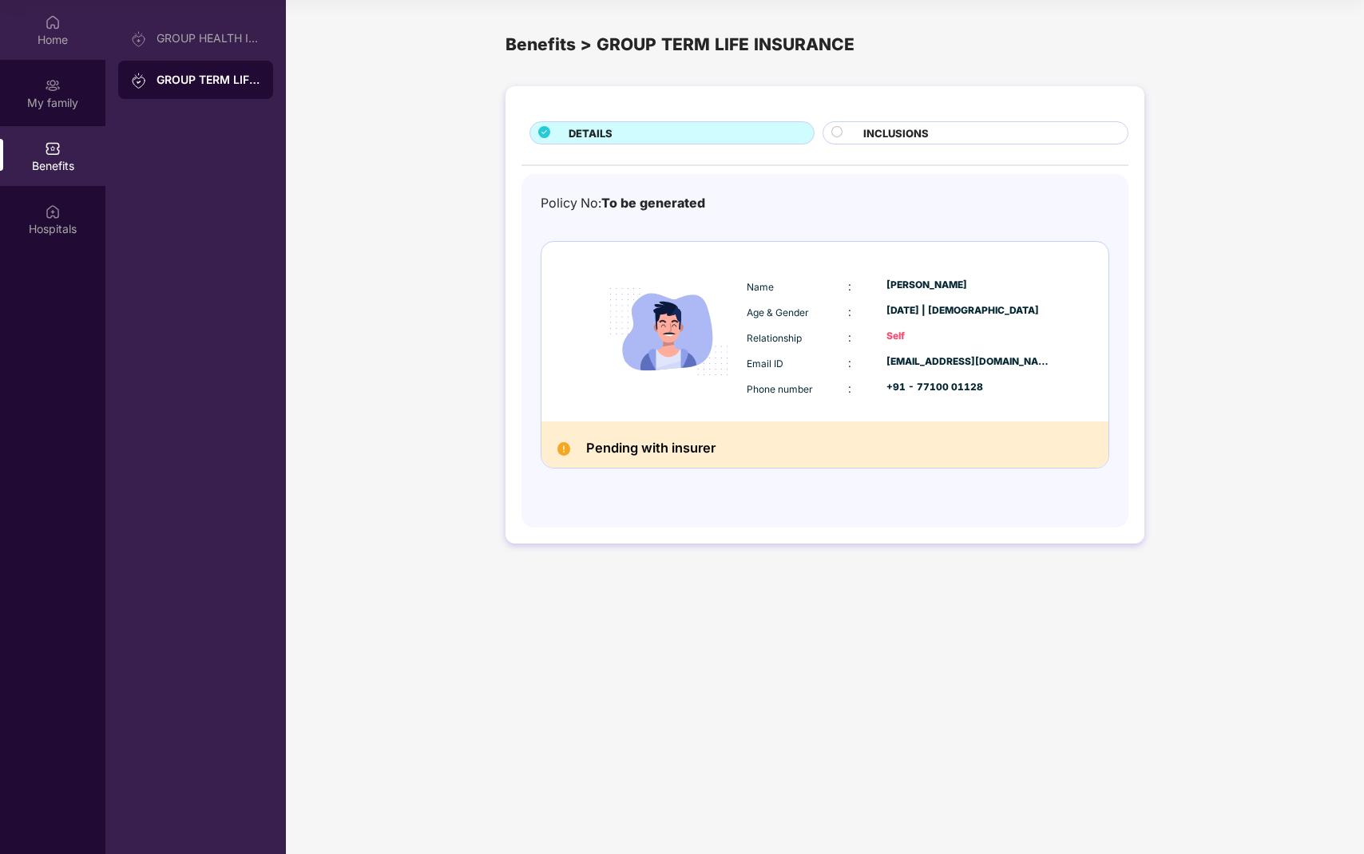
click at [46, 27] on img at bounding box center [53, 22] width 16 height 16
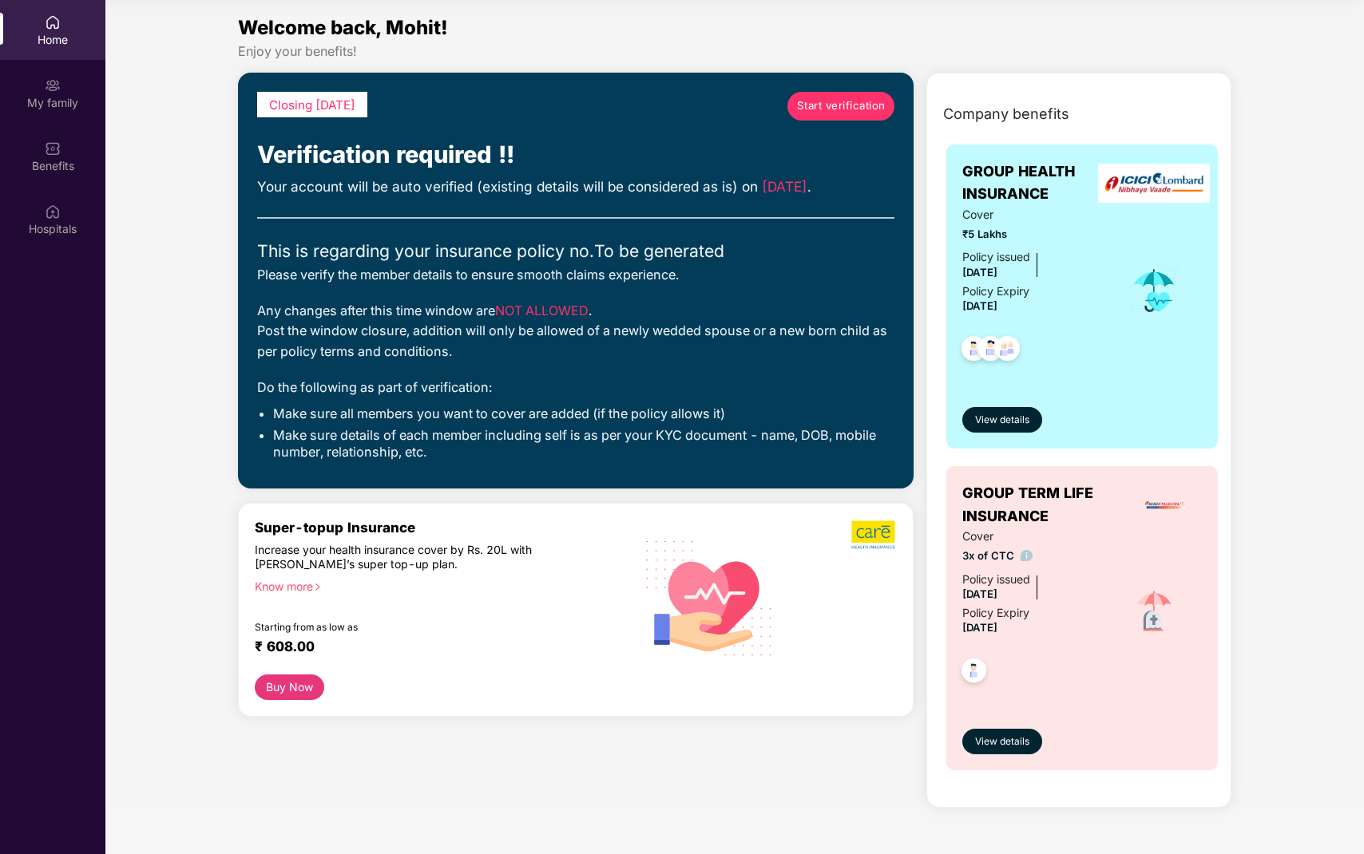
click at [860, 101] on span "Start verification" at bounding box center [841, 105] width 89 height 17
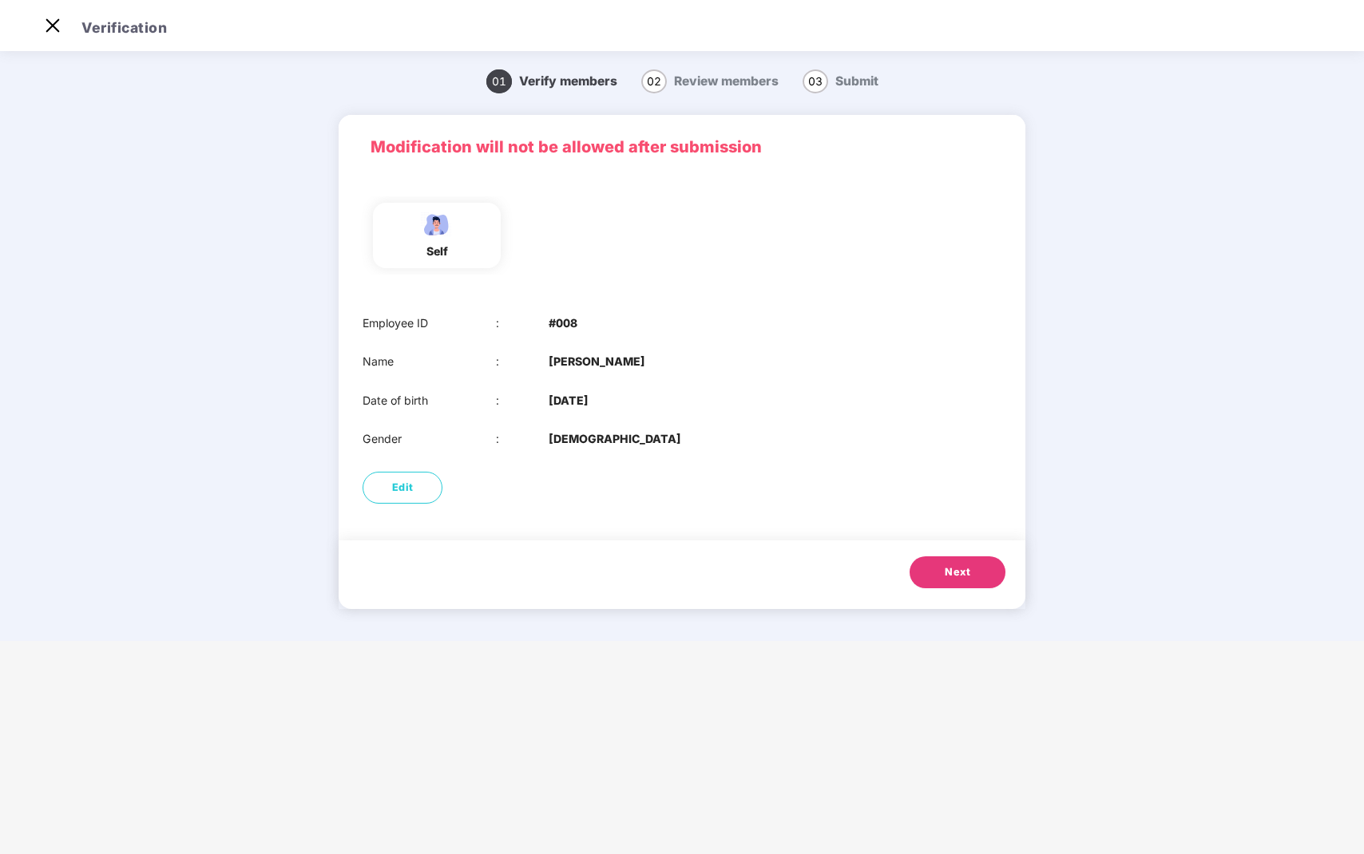
scroll to position [38, 0]
click at [961, 583] on button "Next" at bounding box center [958, 573] width 96 height 32
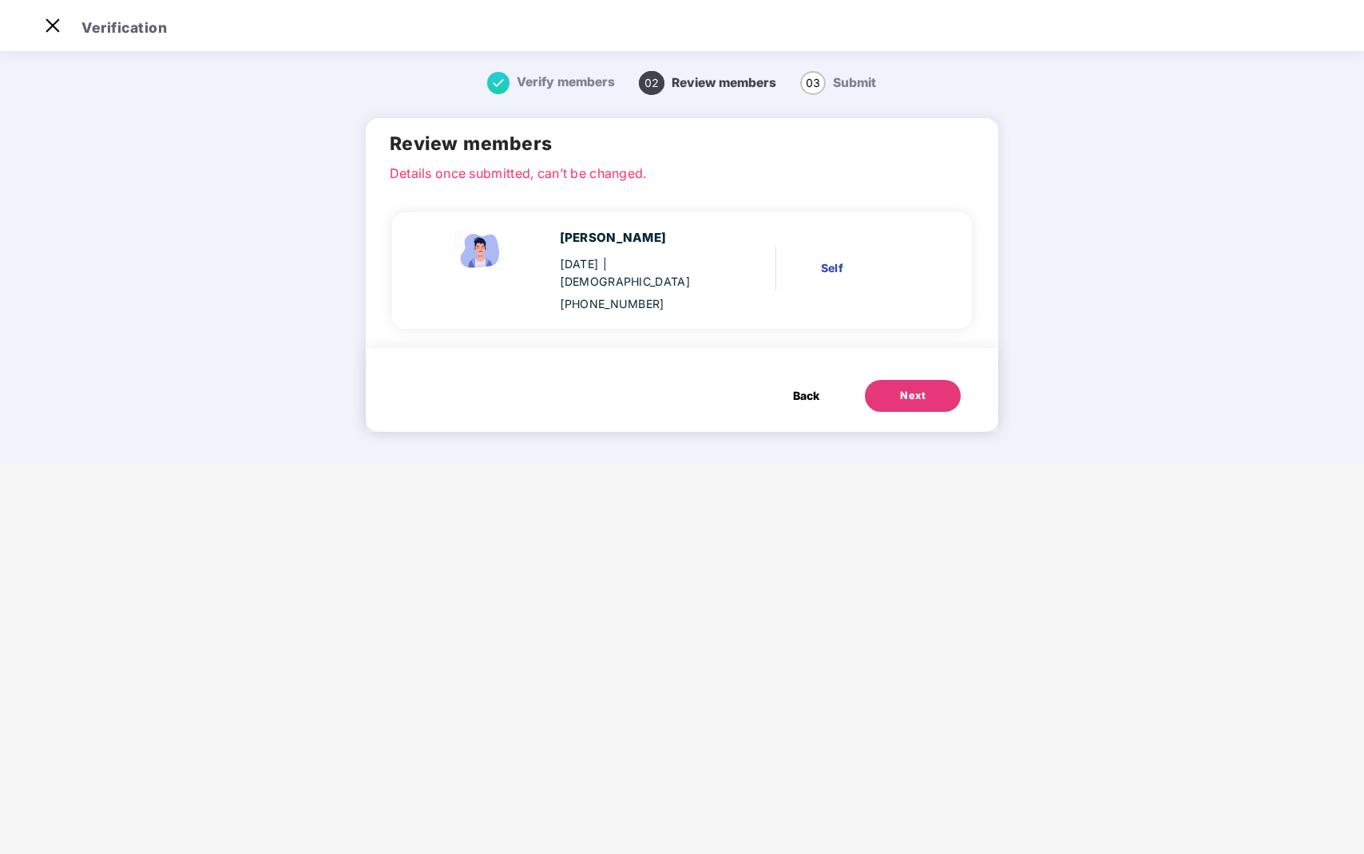
click at [937, 380] on button "Next" at bounding box center [913, 396] width 96 height 32
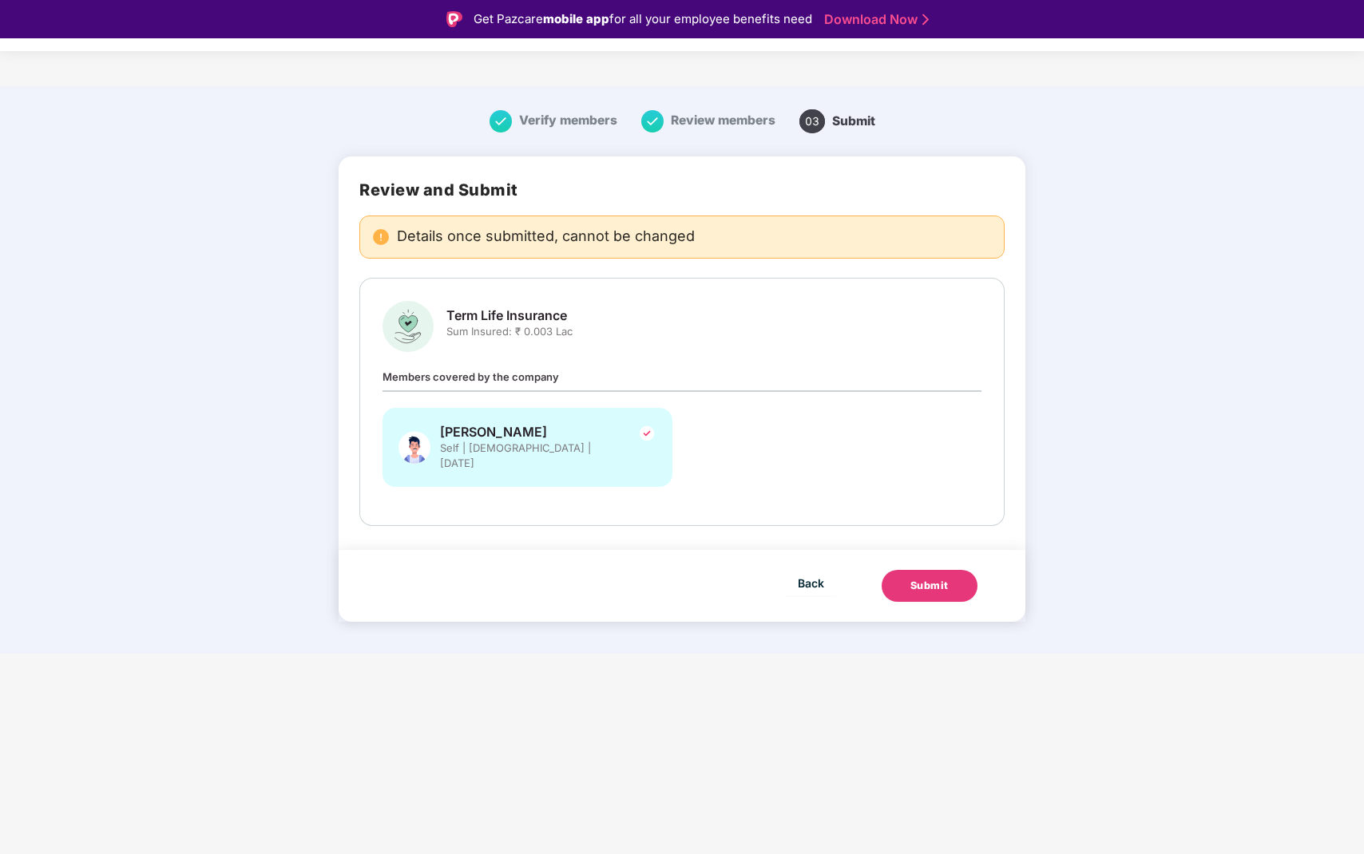
click at [918, 578] on div "Submit" at bounding box center [929, 586] width 38 height 16
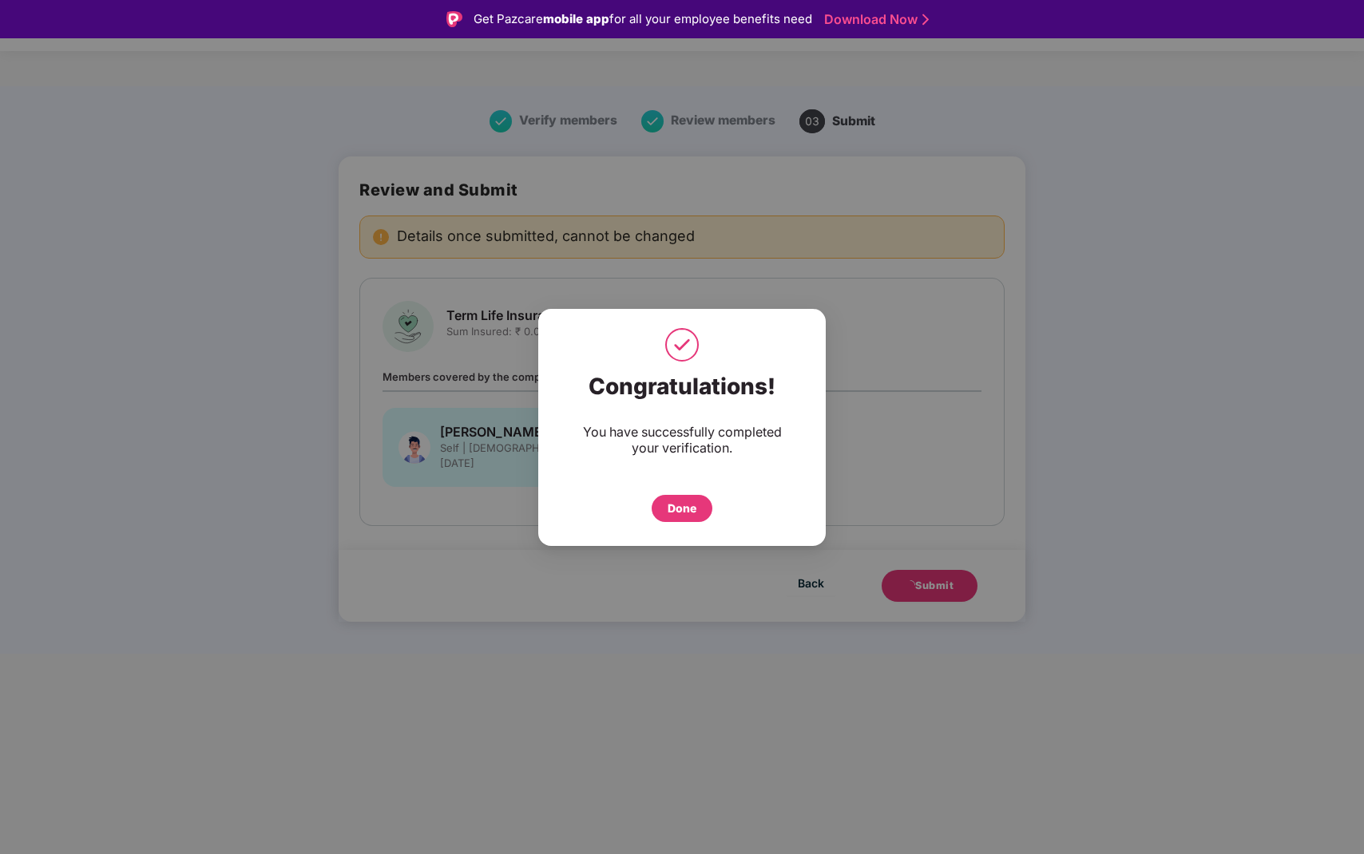
click at [692, 508] on div "Done" at bounding box center [682, 509] width 29 height 18
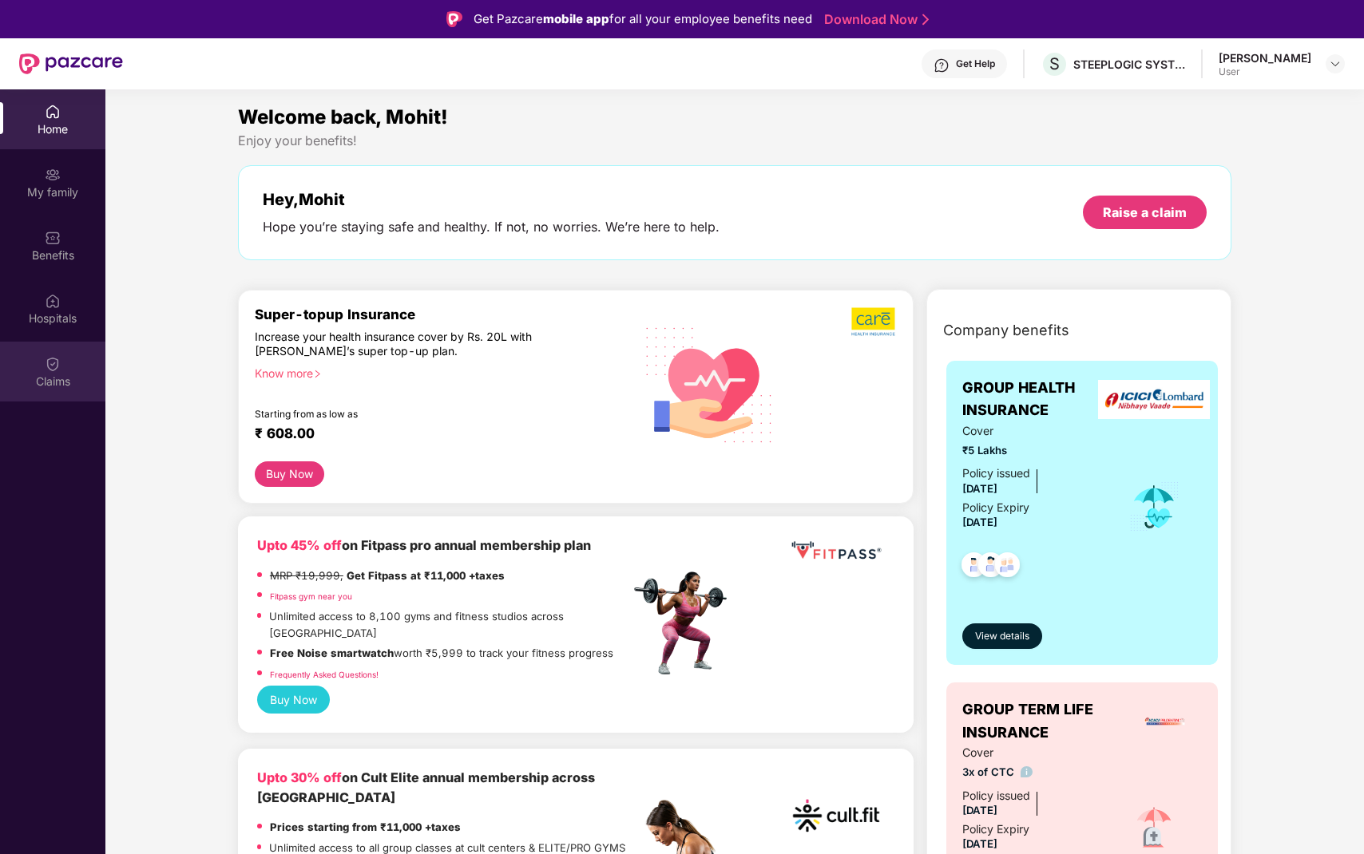
click at [71, 354] on div "Claims" at bounding box center [52, 372] width 105 height 60
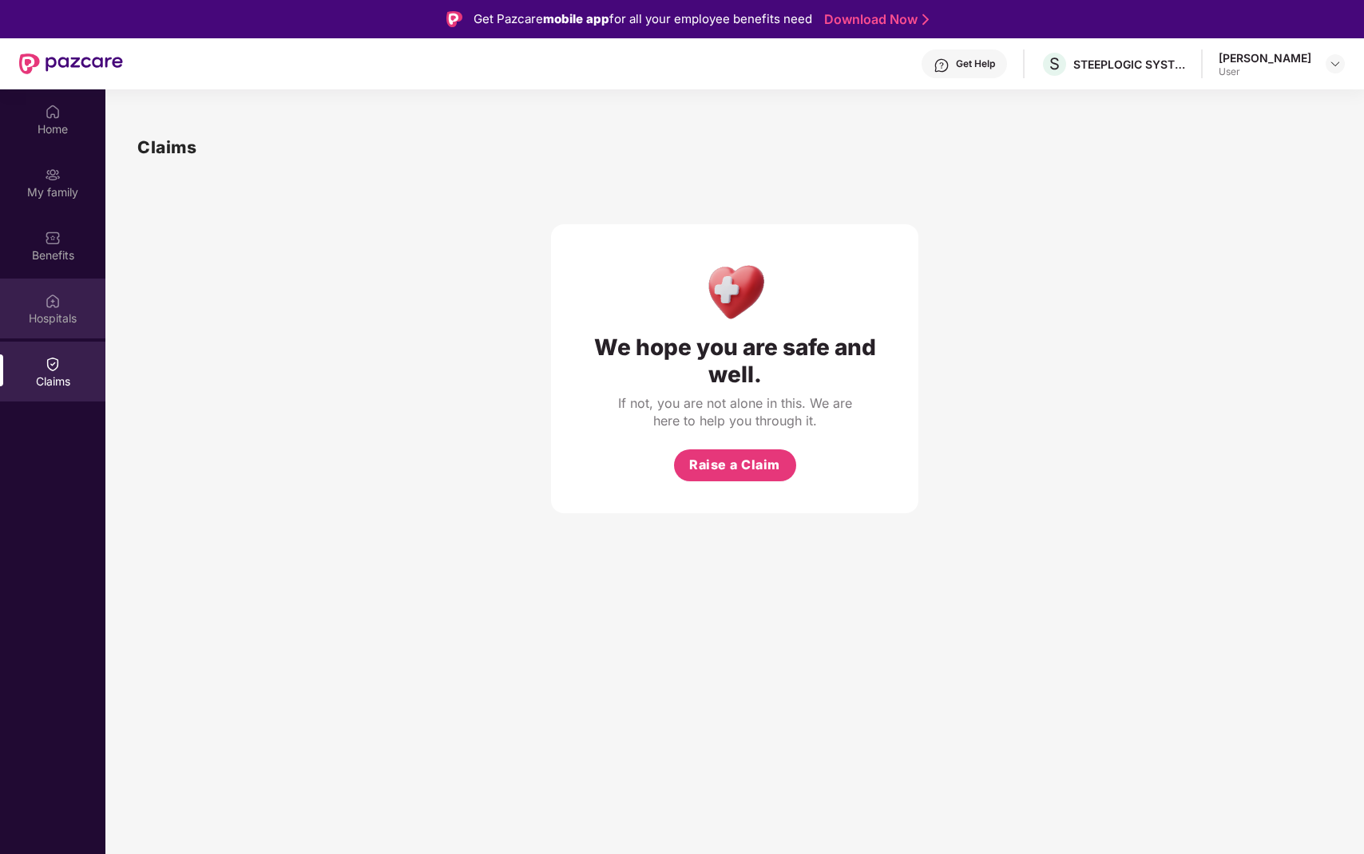
click at [55, 307] on img at bounding box center [53, 301] width 16 height 16
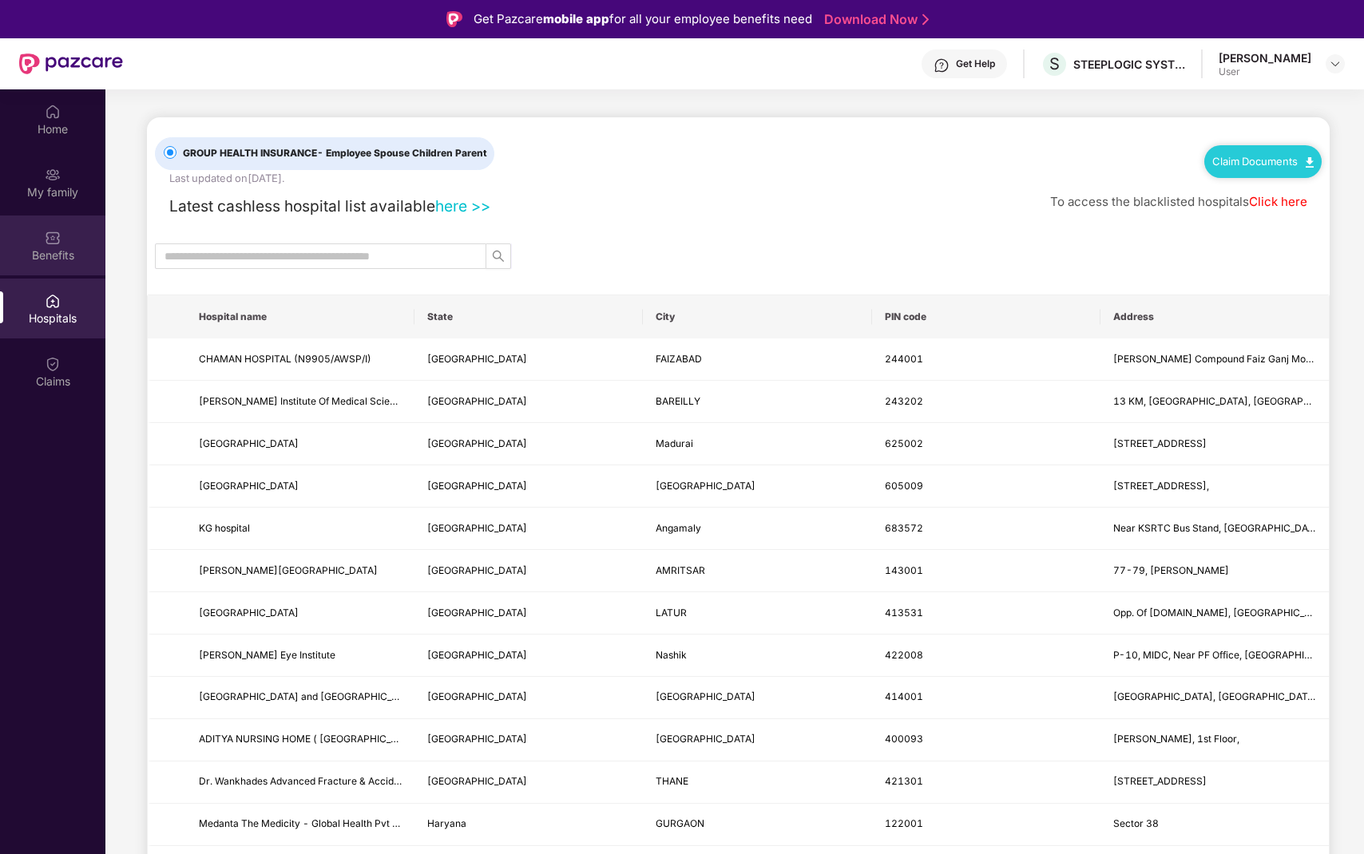
click at [17, 232] on div "Benefits" at bounding box center [52, 246] width 105 height 60
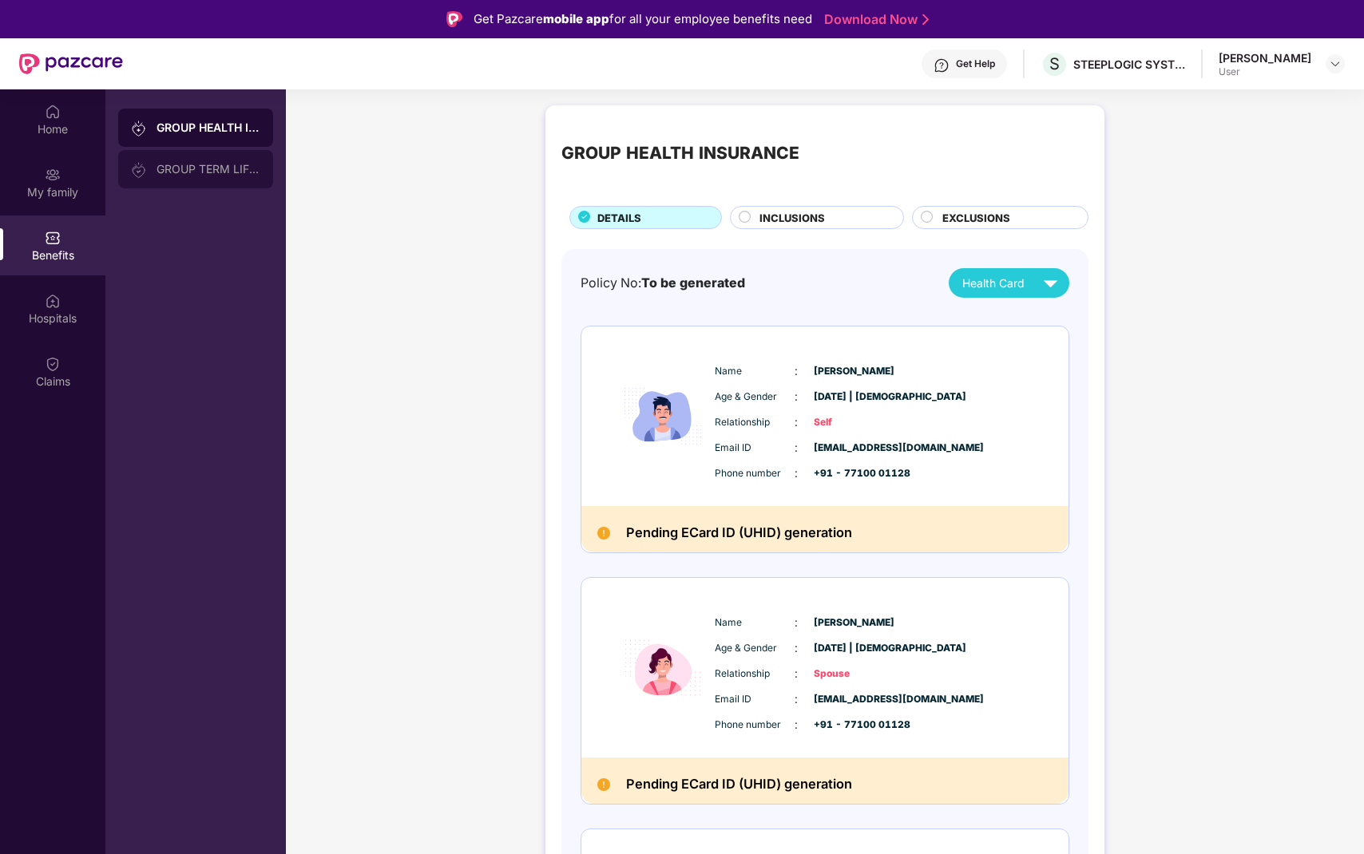
click at [212, 184] on div "GROUP TERM LIFE INSURANCE" at bounding box center [195, 169] width 155 height 38
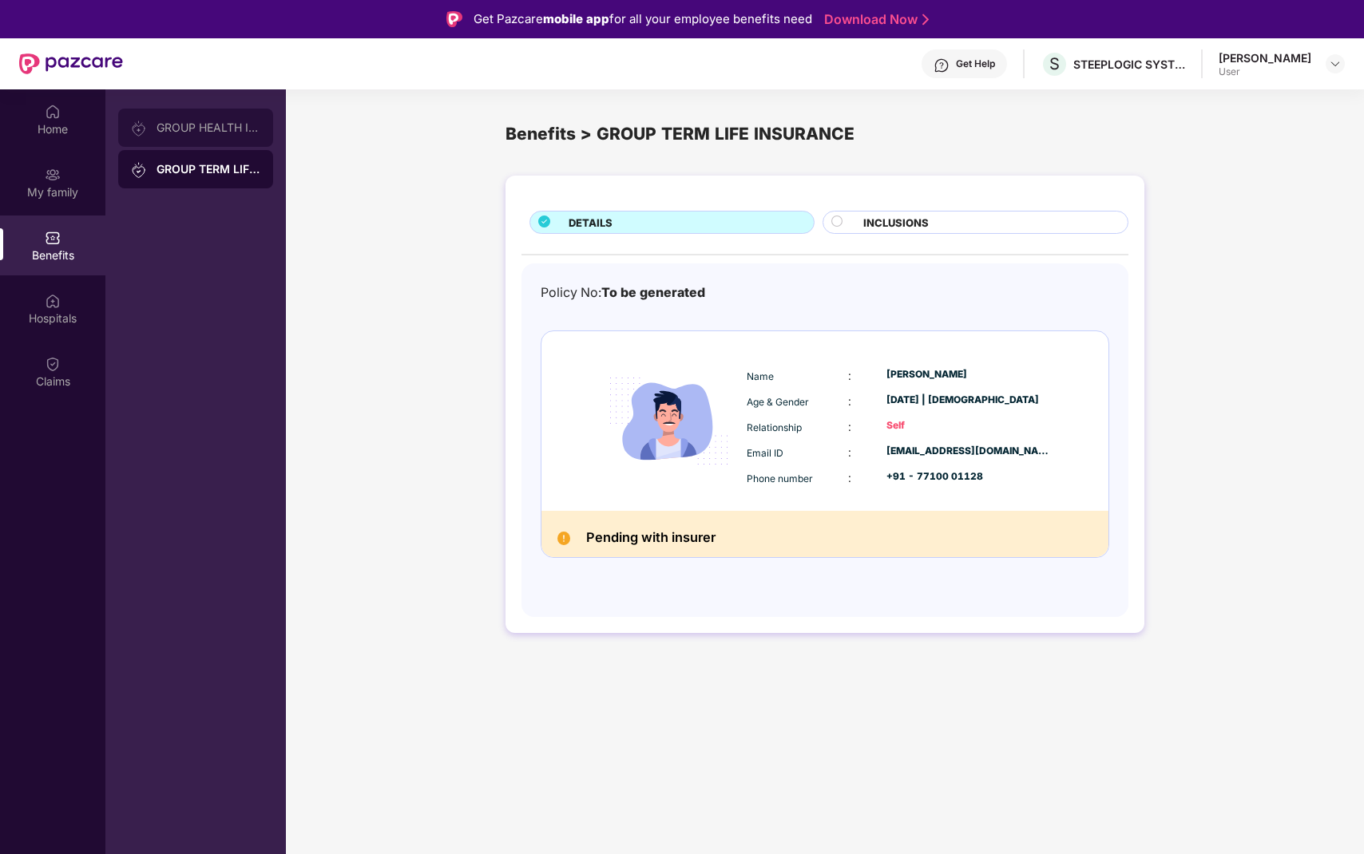
click at [189, 117] on div "GROUP HEALTH INSURANCE" at bounding box center [195, 128] width 155 height 38
